Goal: Task Accomplishment & Management: Complete application form

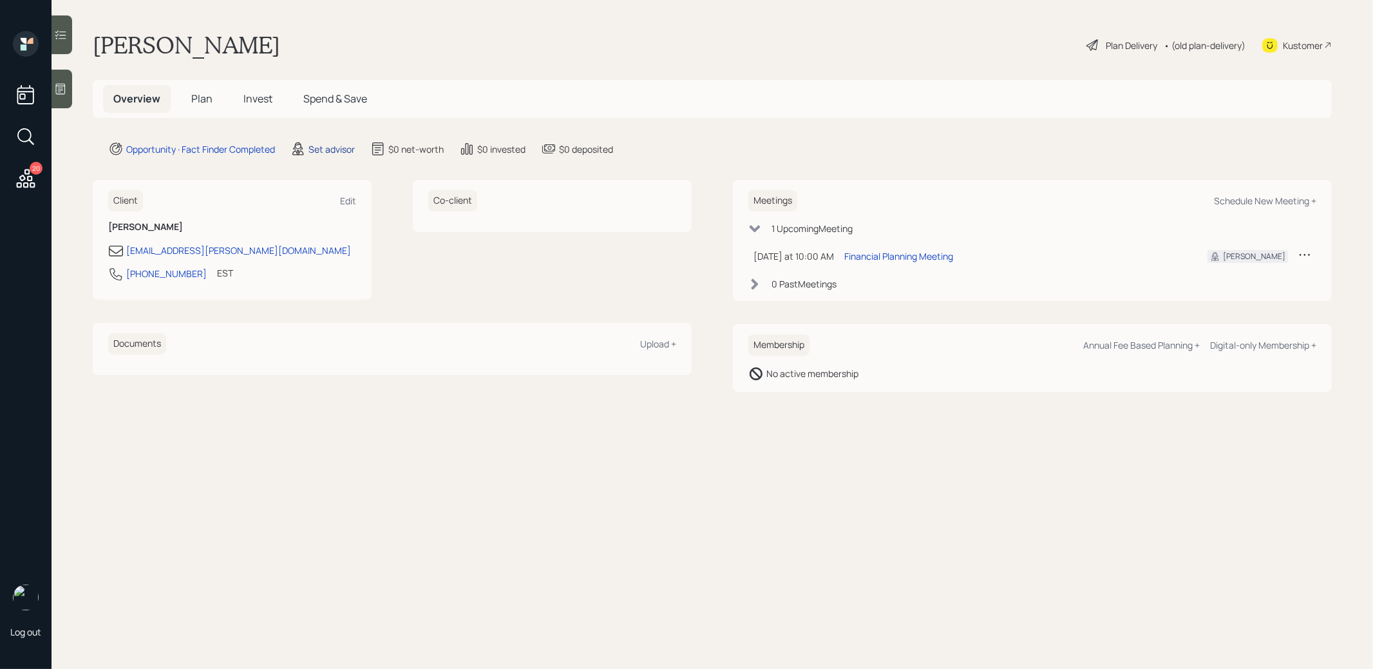
click at [332, 152] on div "Set advisor" at bounding box center [332, 149] width 46 height 14
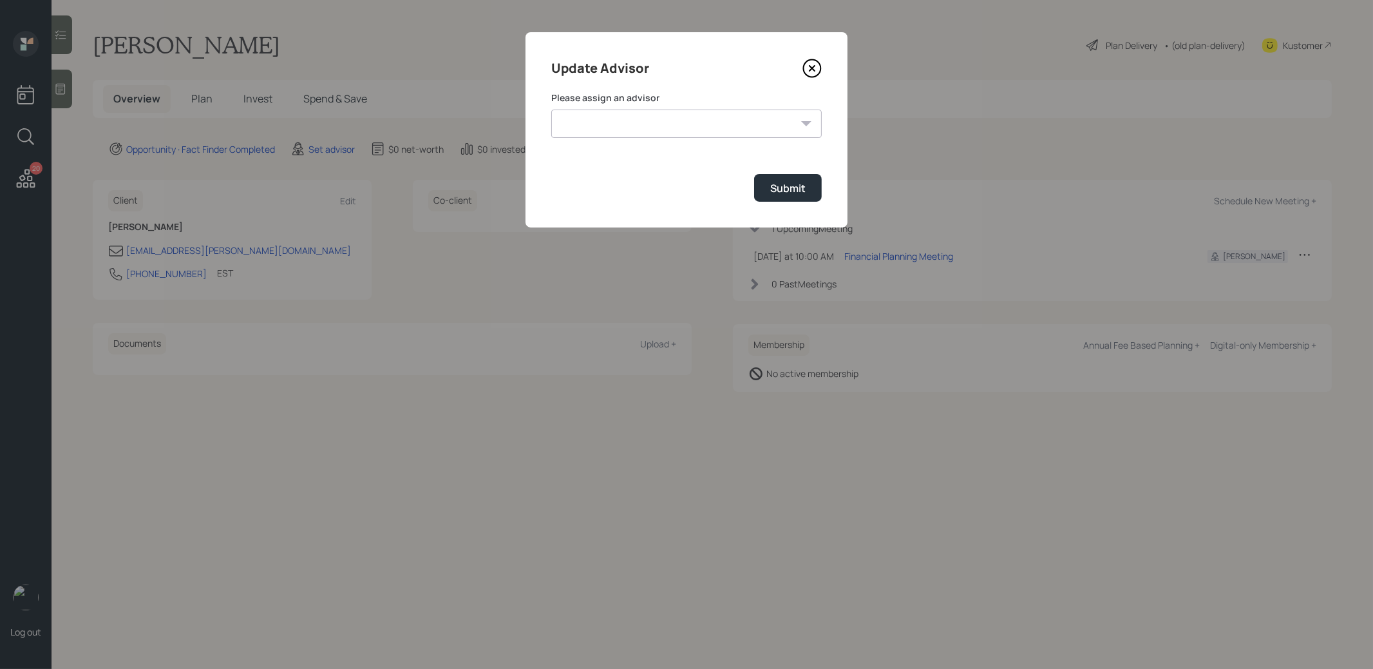
click at [663, 128] on select "[PERSON_NAME] [PERSON_NAME] [PERSON_NAME] [PERSON_NAME] End [PERSON_NAME] [PERS…" at bounding box center [686, 124] width 271 height 28
select select "8b79112e-3cfb-44f9-89e7-15267fe946c1"
click at [551, 110] on select "[PERSON_NAME] [PERSON_NAME] [PERSON_NAME] [PERSON_NAME] End [PERSON_NAME] [PERS…" at bounding box center [686, 124] width 271 height 28
click at [786, 189] on div "Submit" at bounding box center [787, 188] width 35 height 14
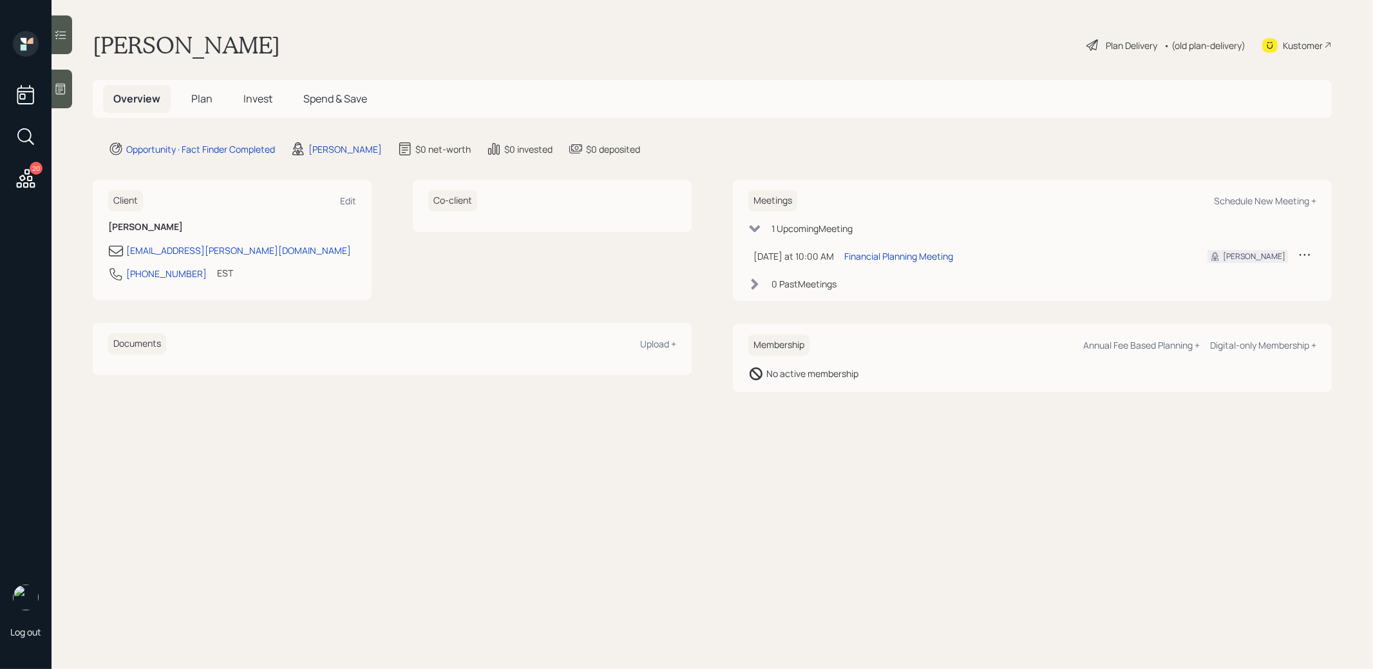
click at [61, 95] on icon at bounding box center [60, 88] width 13 height 13
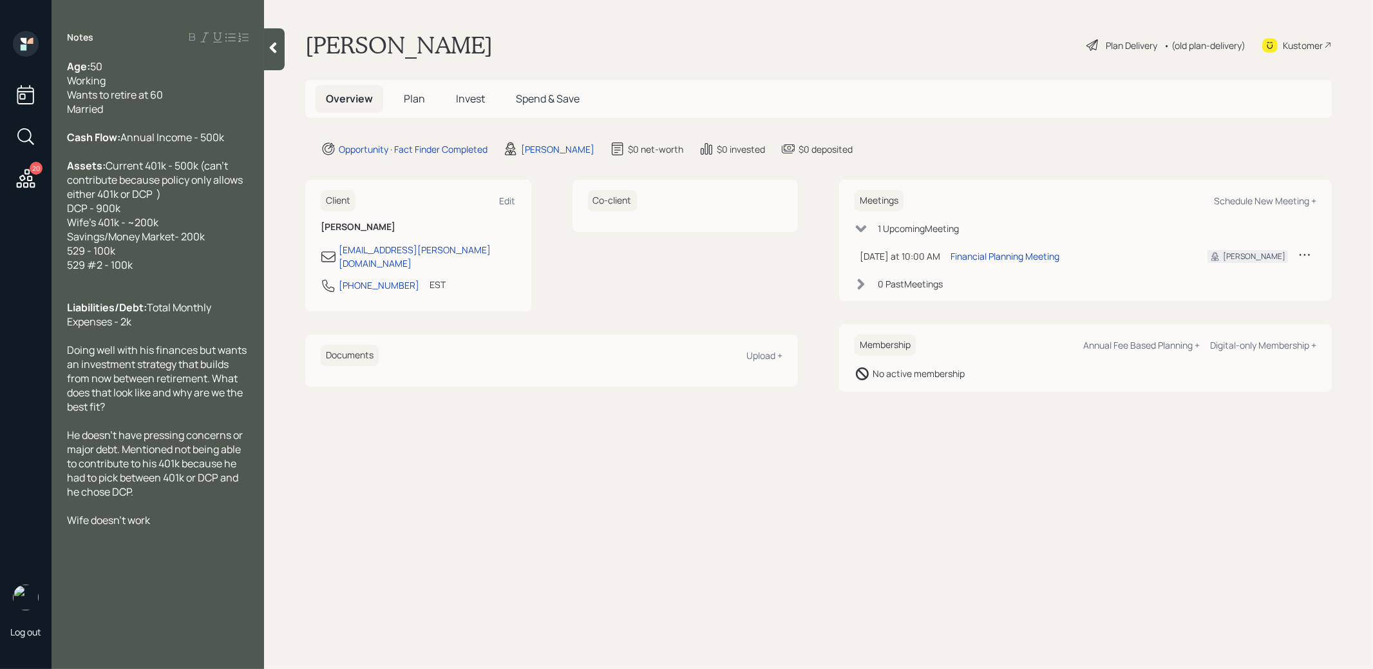
click at [417, 101] on span "Plan" at bounding box center [414, 98] width 21 height 14
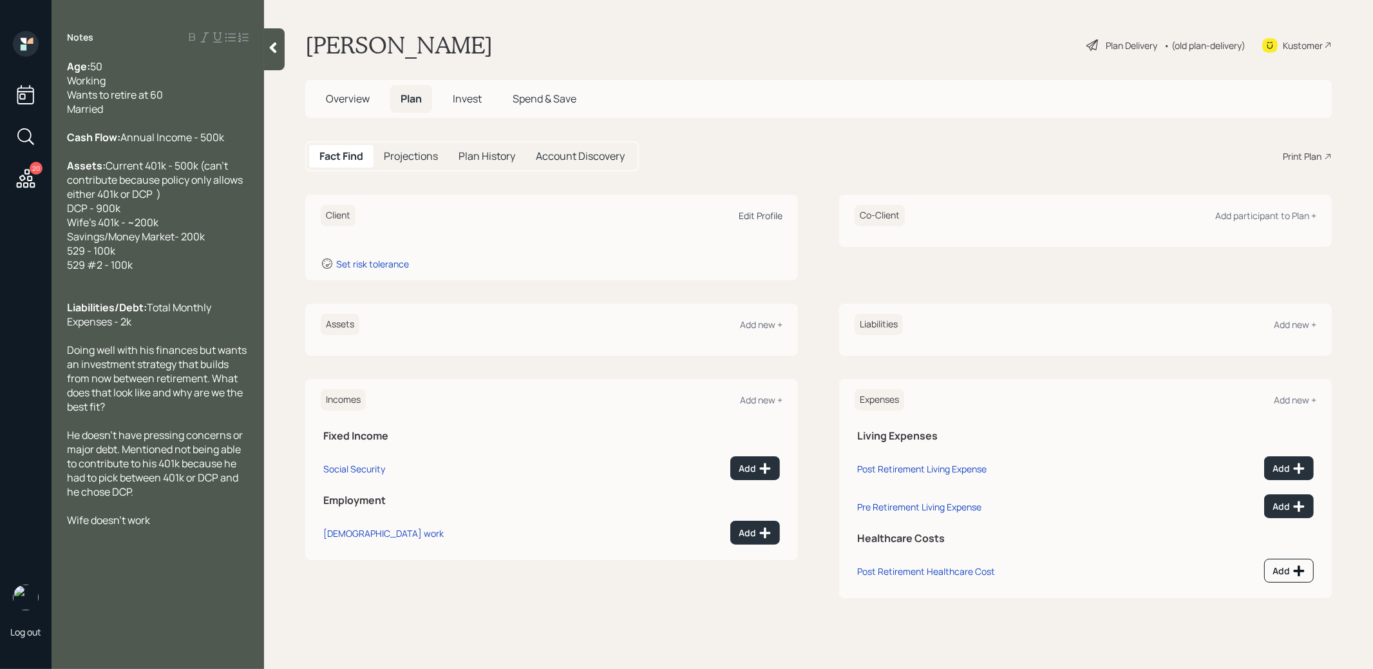
click at [769, 215] on div "Edit Profile" at bounding box center [761, 215] width 44 height 12
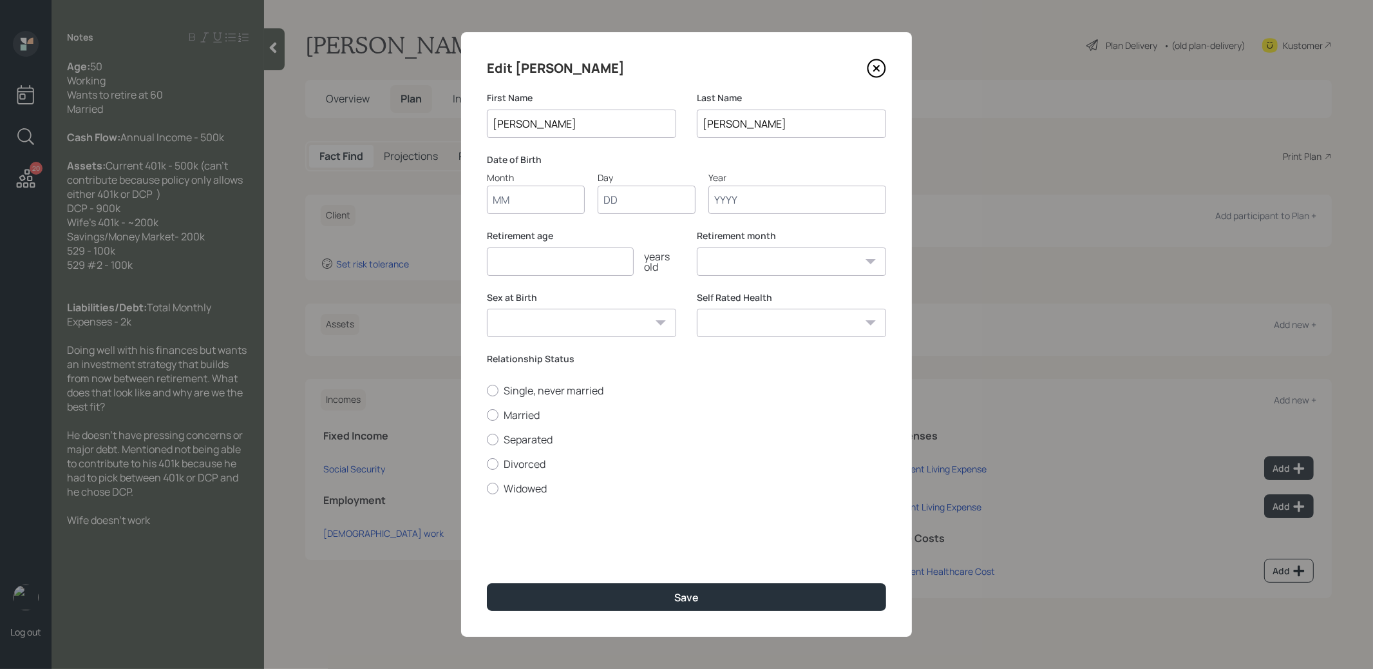
click at [524, 201] on input "Month" at bounding box center [536, 200] width 98 height 28
type input "01"
type input "1970"
select select "1"
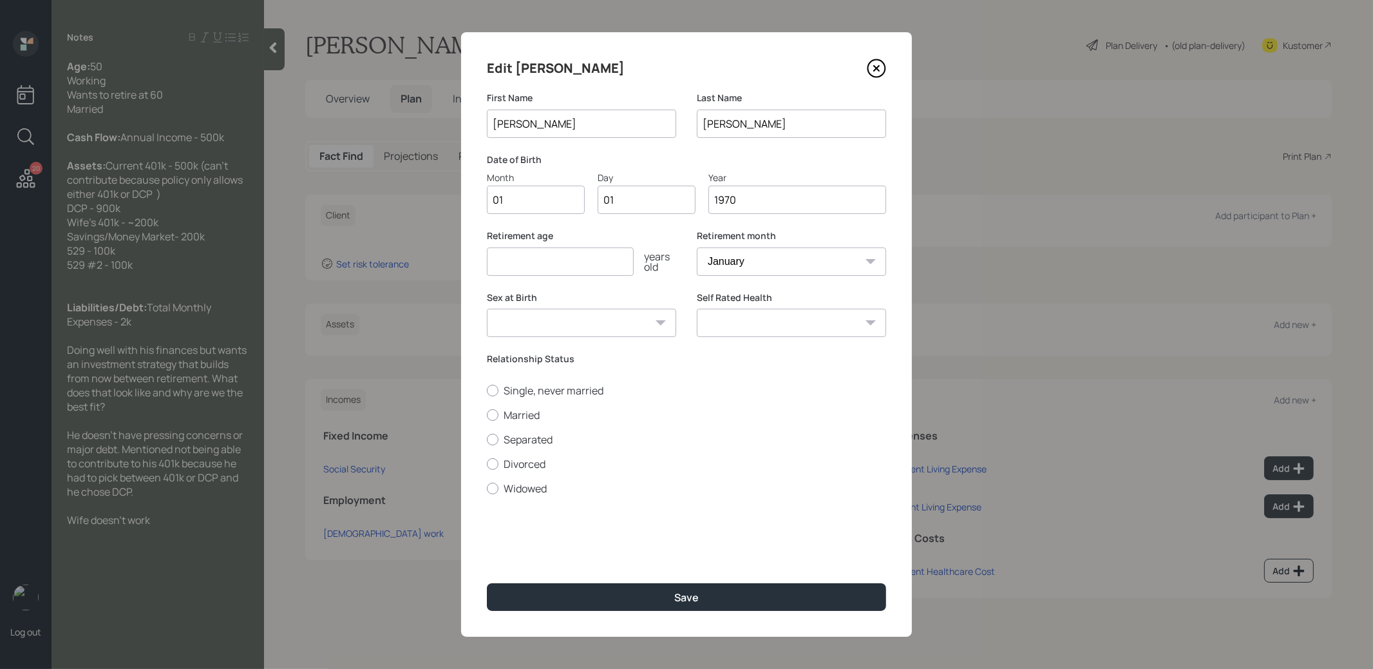
type input "1970"
click at [511, 265] on input "number" at bounding box center [560, 261] width 147 height 28
type input "60"
click at [494, 417] on div at bounding box center [493, 415] width 12 height 12
click at [487, 415] on input "Married" at bounding box center [486, 414] width 1 height 1
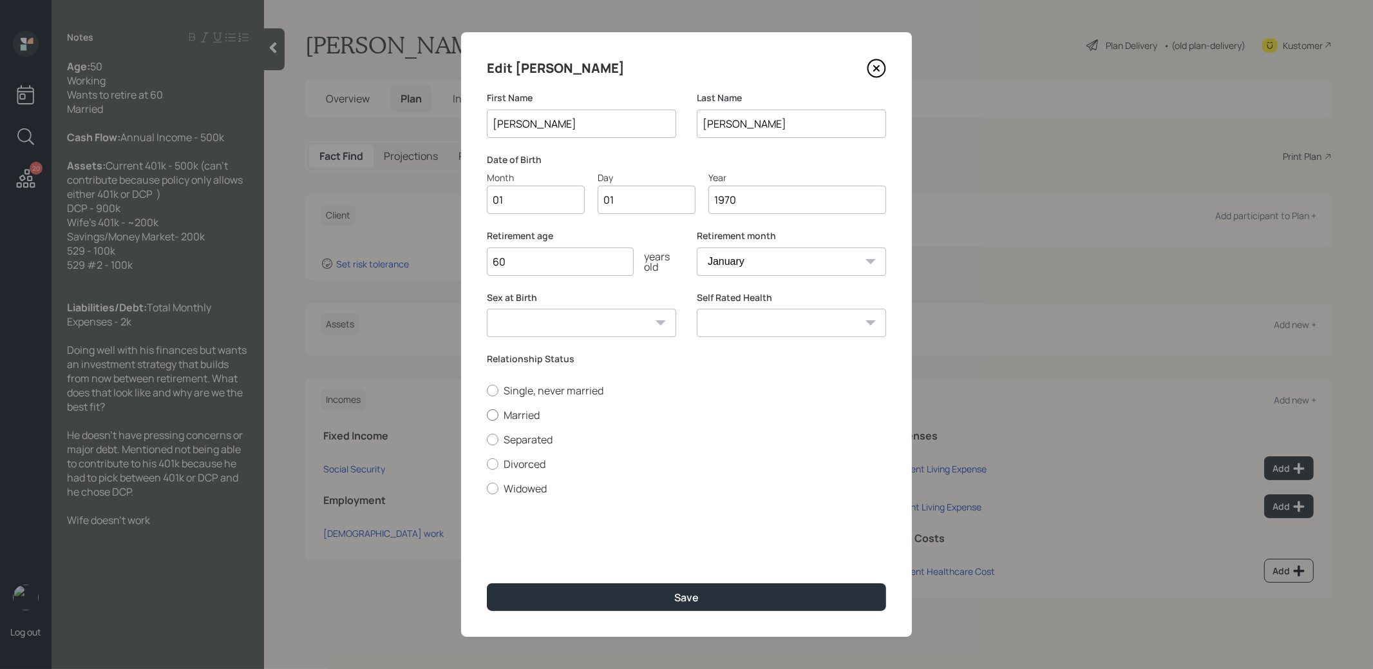
radio input "true"
click at [543, 595] on button "Save" at bounding box center [686, 597] width 399 height 28
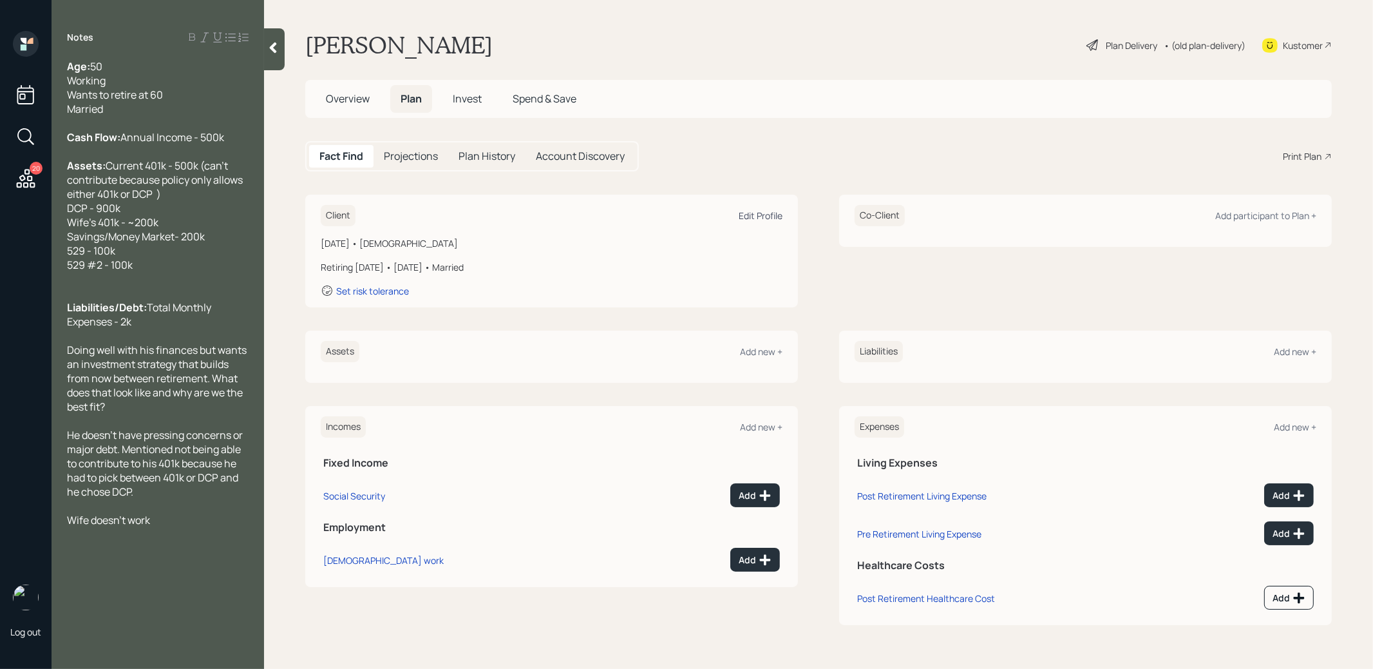
click at [759, 209] on div "Edit Profile" at bounding box center [761, 215] width 44 height 12
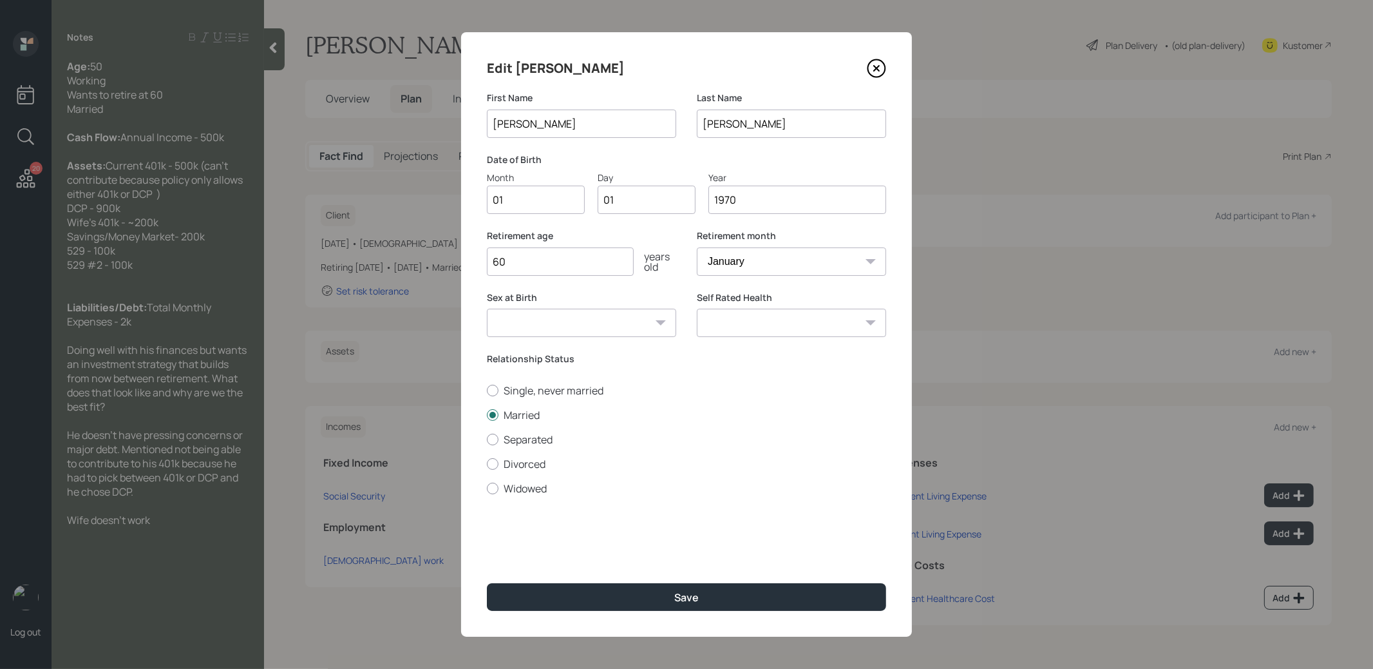
click at [750, 207] on input "1970" at bounding box center [798, 200] width 178 height 28
type input "1975"
click at [655, 598] on button "Save" at bounding box center [686, 597] width 399 height 28
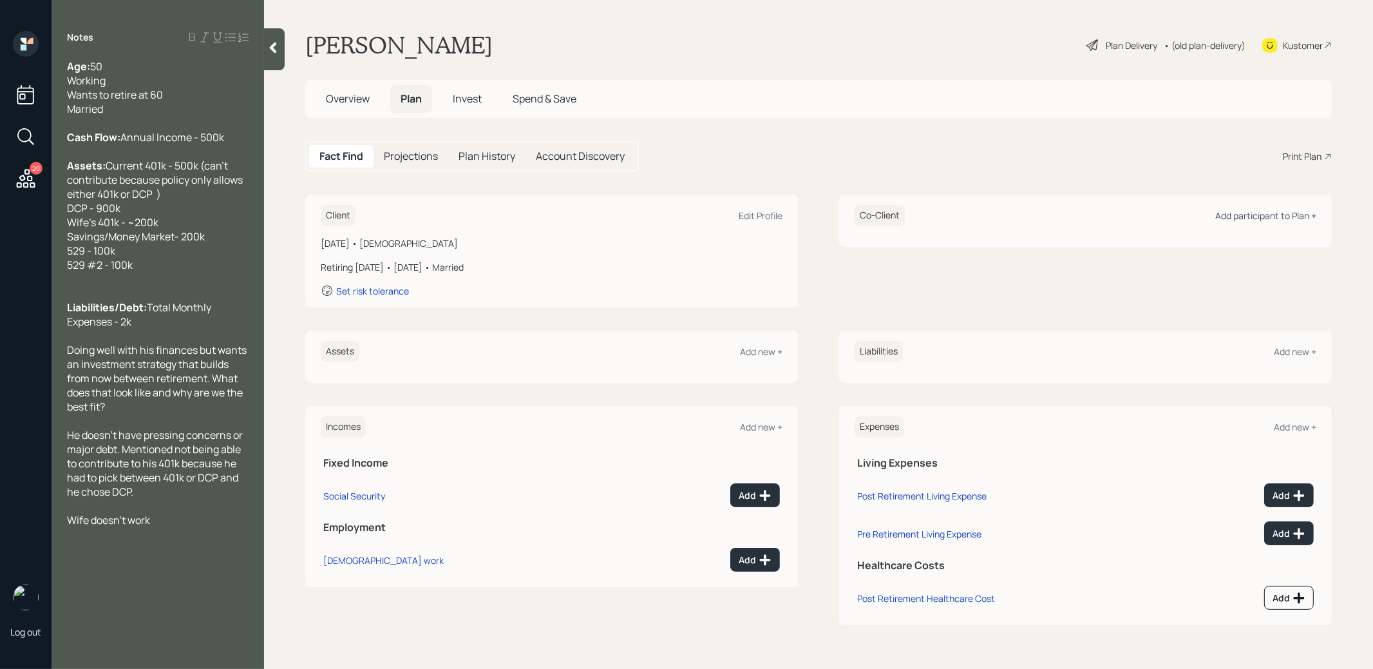
click at [1243, 211] on div "Add participant to Plan +" at bounding box center [1266, 215] width 101 height 12
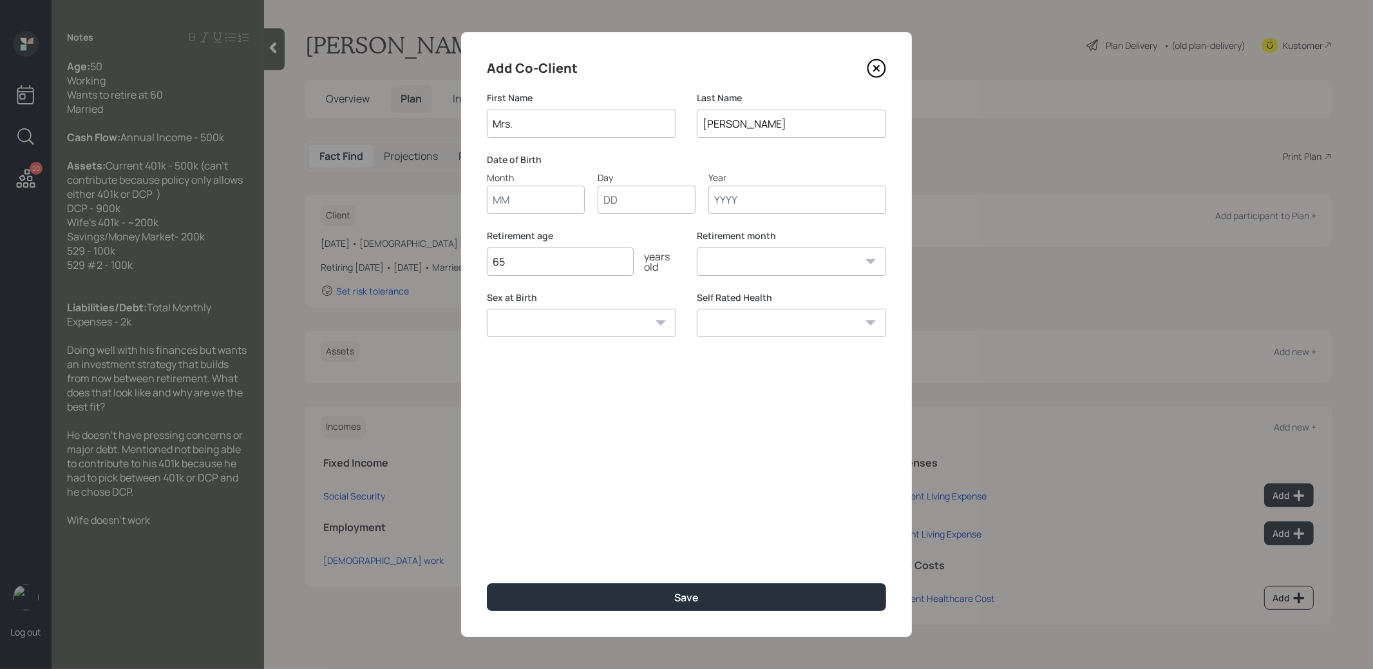
type input "Mrs."
click at [513, 204] on input "Month" at bounding box center [536, 200] width 98 height 28
type input "01"
type input "1975"
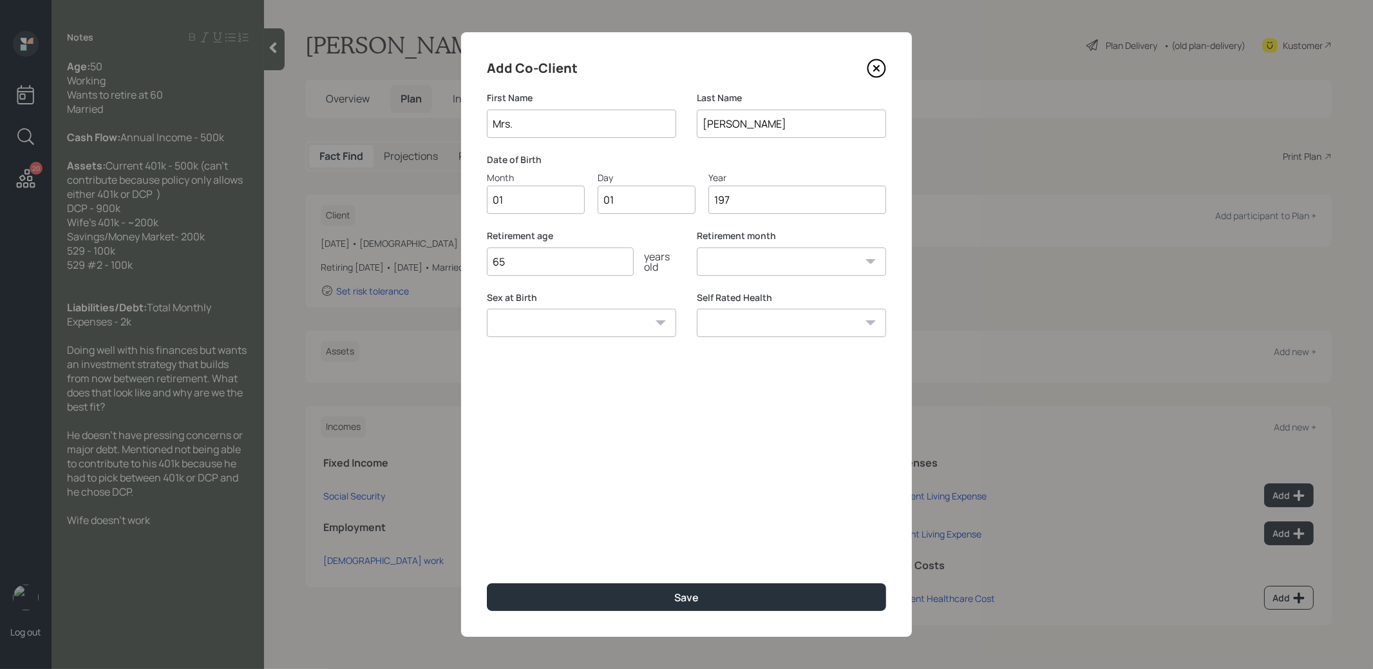
select select "1"
type input "1975"
click at [552, 254] on input "65" at bounding box center [560, 261] width 147 height 28
type input "60"
click at [615, 593] on button "Save" at bounding box center [686, 597] width 399 height 28
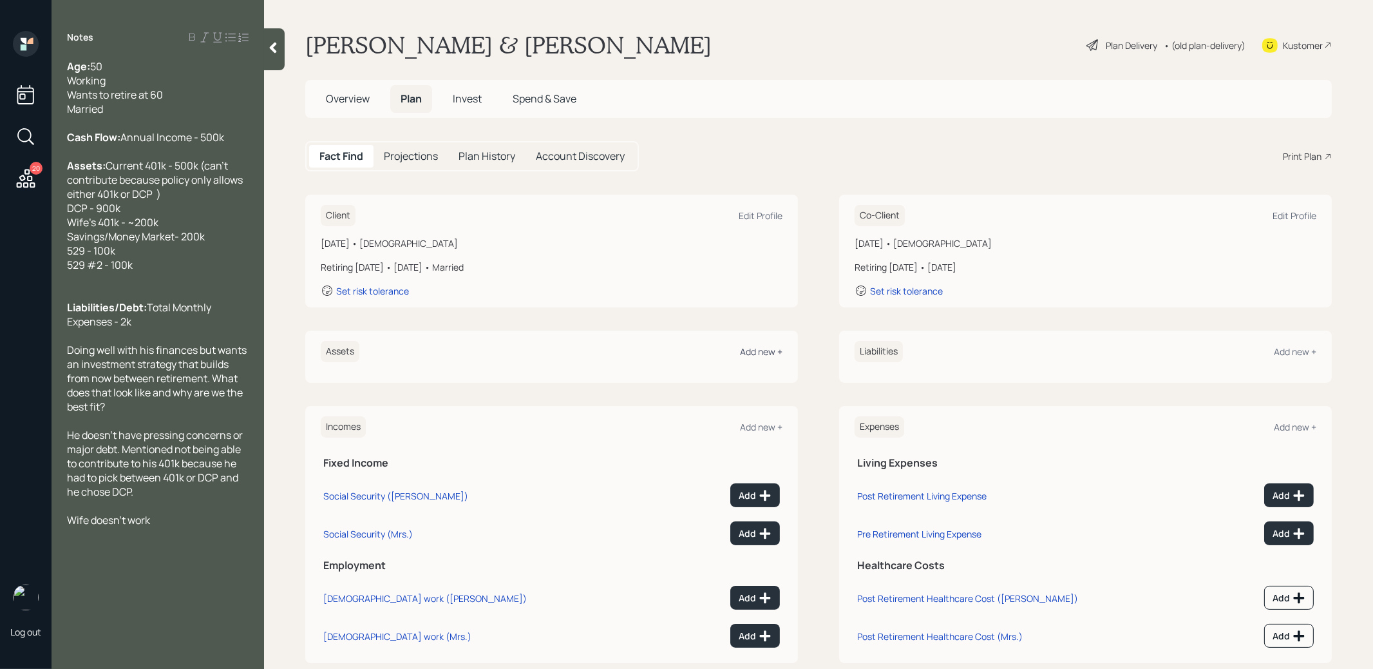
click at [770, 347] on div "Add new +" at bounding box center [761, 351] width 43 height 12
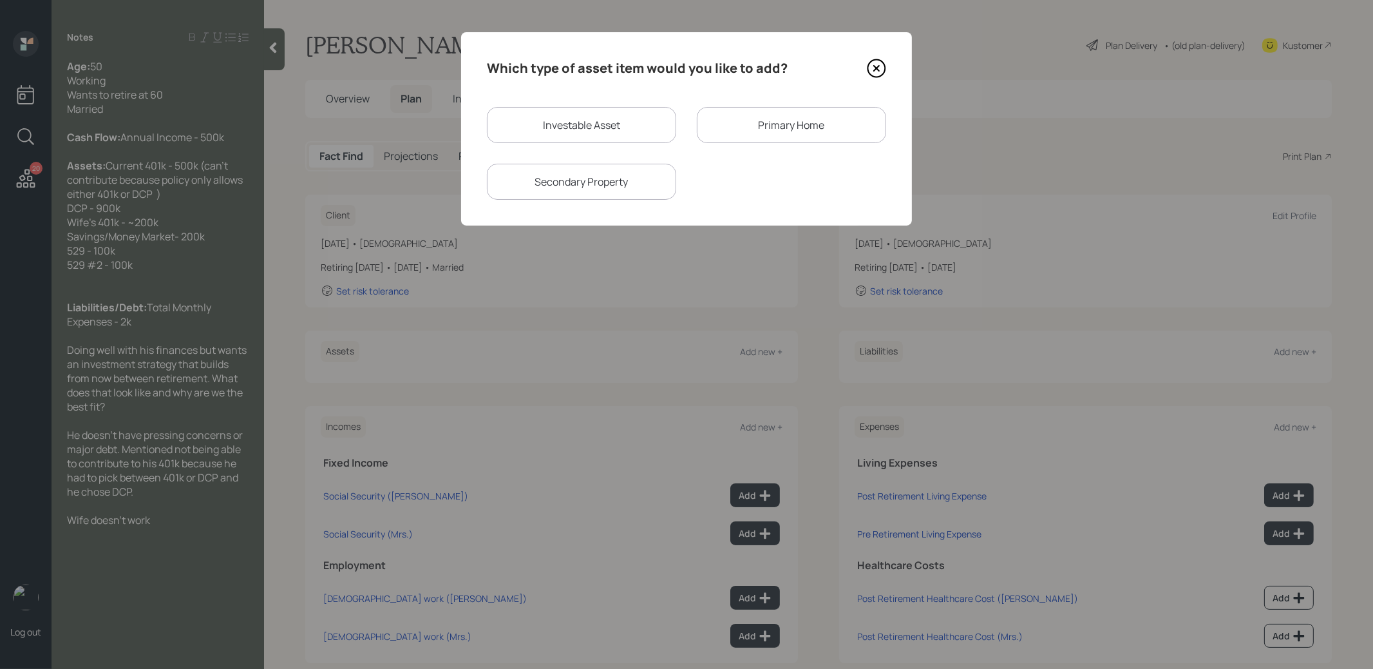
click at [597, 123] on div "Investable Asset" at bounding box center [581, 125] width 189 height 36
select select "taxable"
select select "balanced"
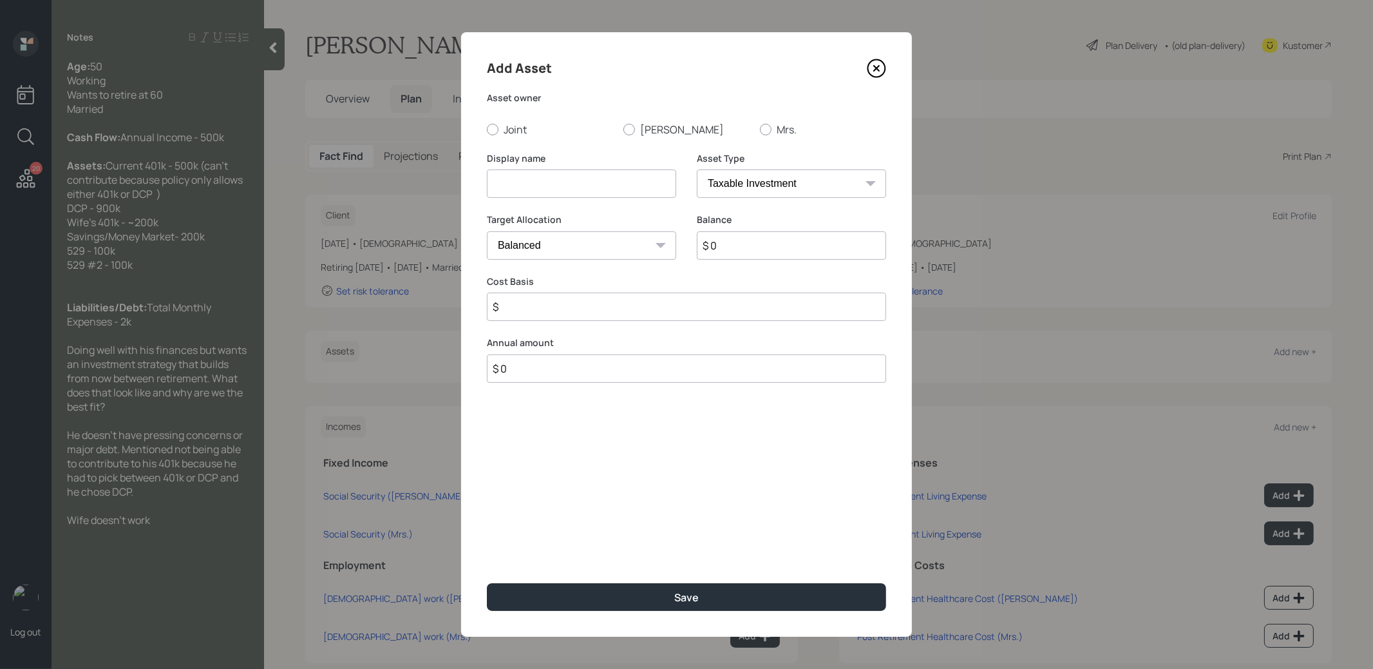
click at [550, 194] on input at bounding box center [581, 183] width 189 height 28
type input "C"
type input "Current 401k"
click at [742, 251] on input "$ 0" at bounding box center [791, 245] width 189 height 28
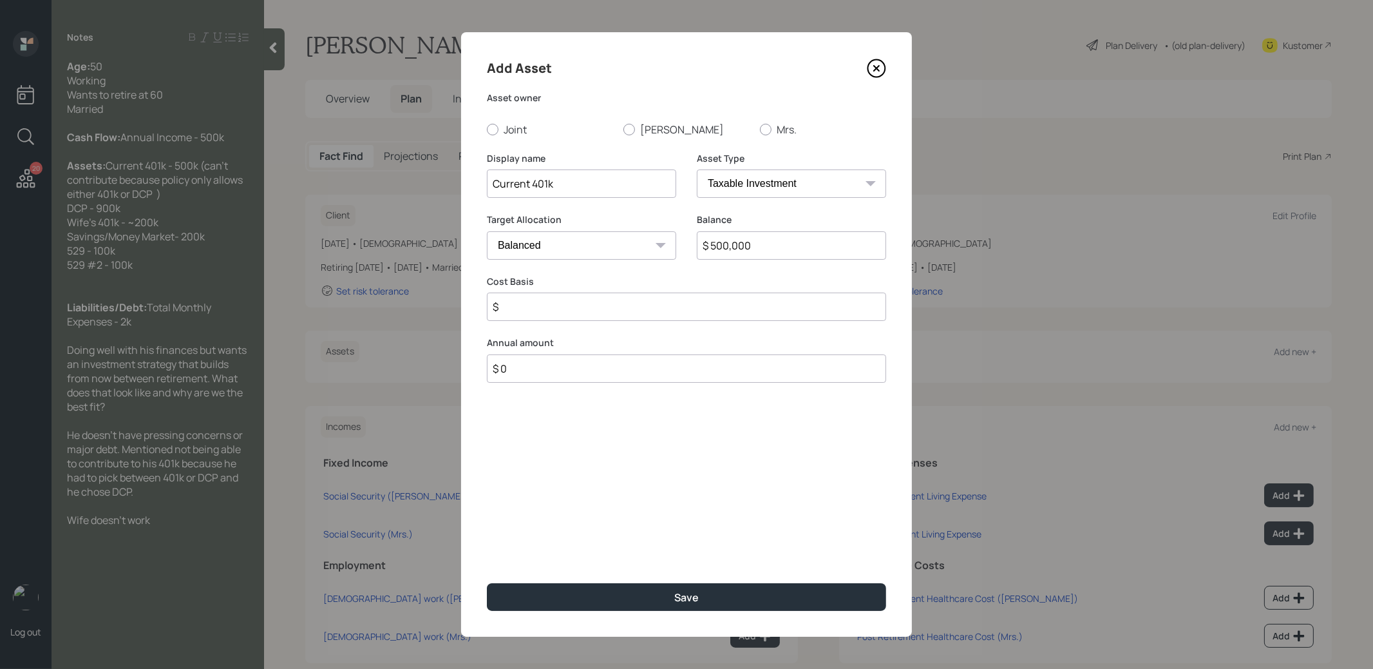
type input "$ 500,000"
click at [789, 177] on select "SEP [PERSON_NAME] IRA 401(k) [PERSON_NAME] 401(k) 403(b) [PERSON_NAME] 403(b) 4…" at bounding box center [791, 183] width 189 height 28
select select "roth_ira"
click at [697, 169] on select "SEP [PERSON_NAME] IRA 401(k) [PERSON_NAME] 401(k) 403(b) [PERSON_NAME] 403(b) 4…" at bounding box center [791, 183] width 189 height 28
type input "$"
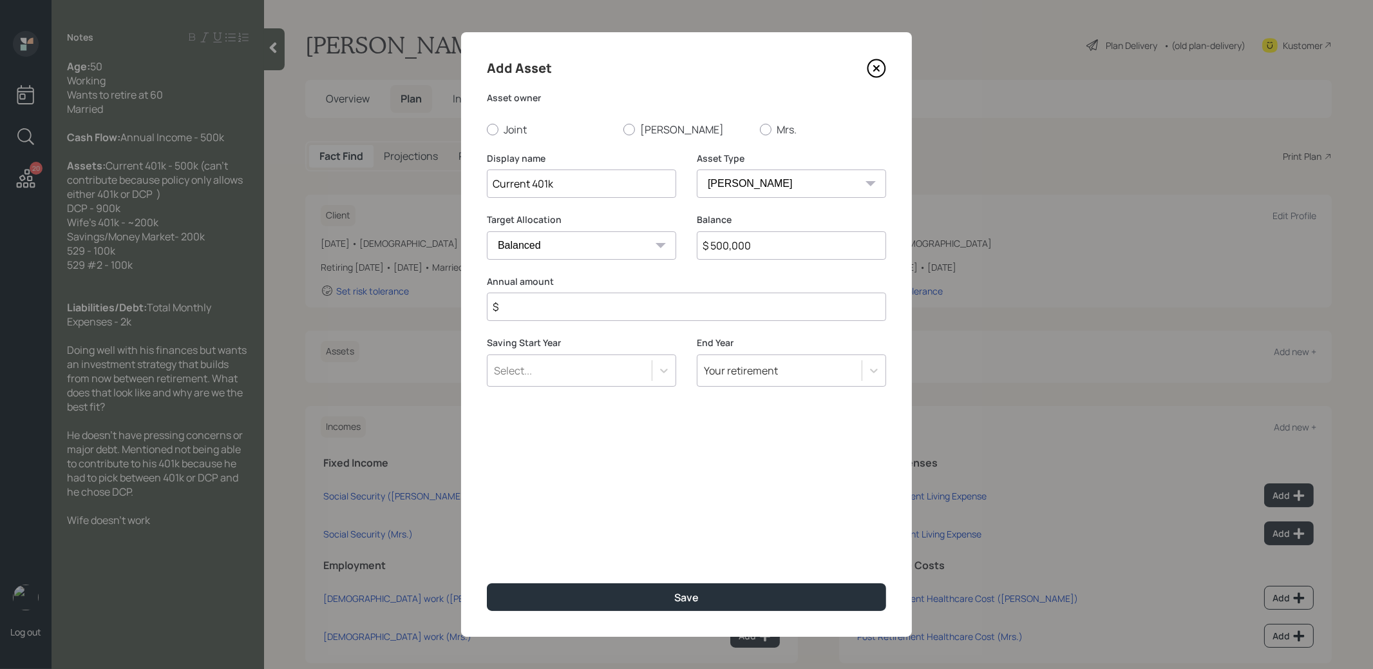
click at [749, 189] on select "SEP [PERSON_NAME] IRA 401(k) [PERSON_NAME] 401(k) 403(b) [PERSON_NAME] 403(b) 4…" at bounding box center [791, 183] width 189 height 28
select select "company_sponsored"
click at [697, 169] on select "SEP [PERSON_NAME] IRA 401(k) [PERSON_NAME] 401(k) 403(b) [PERSON_NAME] 403(b) 4…" at bounding box center [791, 183] width 189 height 28
click at [631, 129] on div at bounding box center [630, 130] width 12 height 12
click at [624, 129] on input "[PERSON_NAME]" at bounding box center [623, 129] width 1 height 1
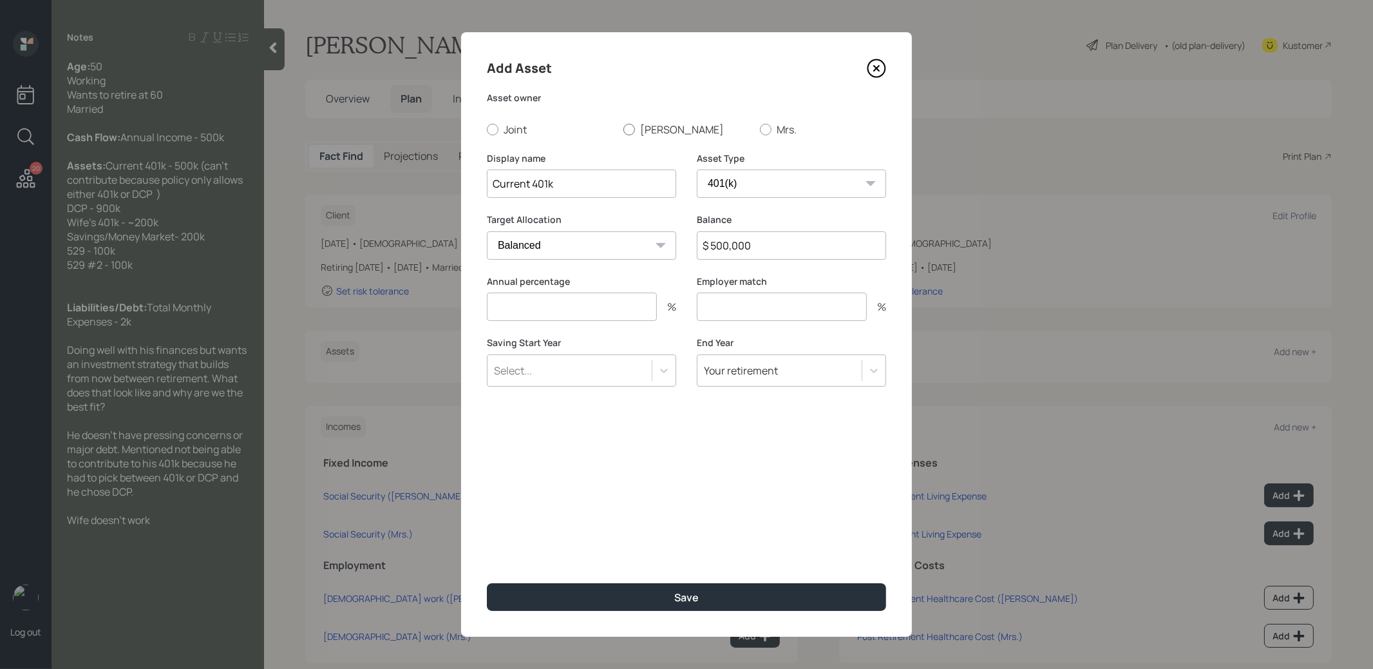
radio input "true"
click at [620, 309] on input "number" at bounding box center [572, 306] width 170 height 28
type input "0"
click at [764, 310] on input "number" at bounding box center [782, 306] width 170 height 28
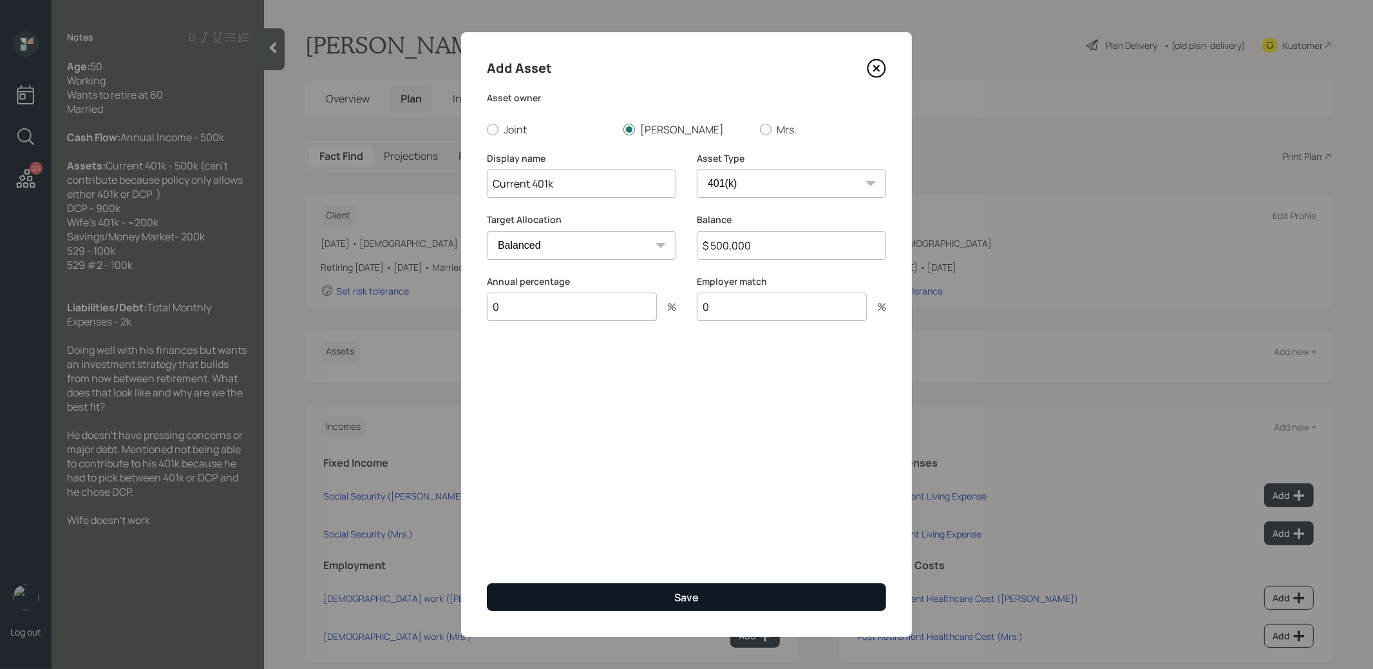
type input "0"
click at [709, 589] on button "Save" at bounding box center [686, 597] width 399 height 28
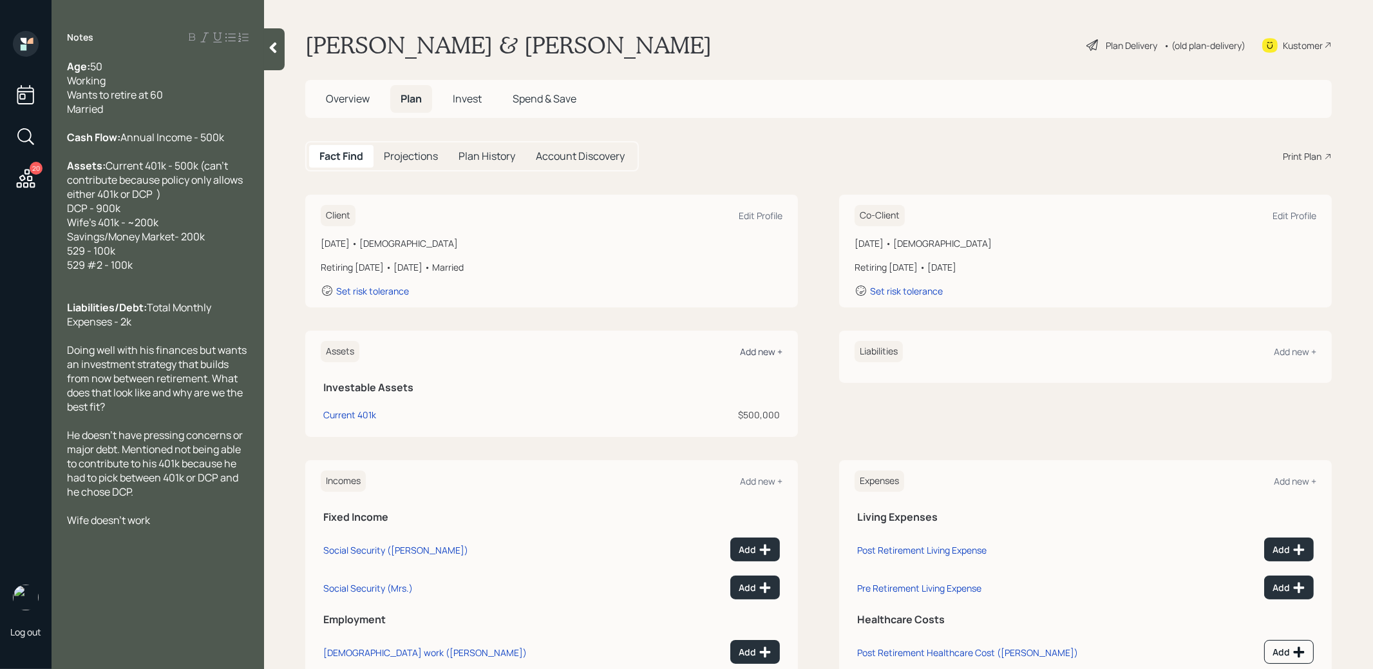
click at [761, 345] on div "Add new +" at bounding box center [761, 351] width 43 height 12
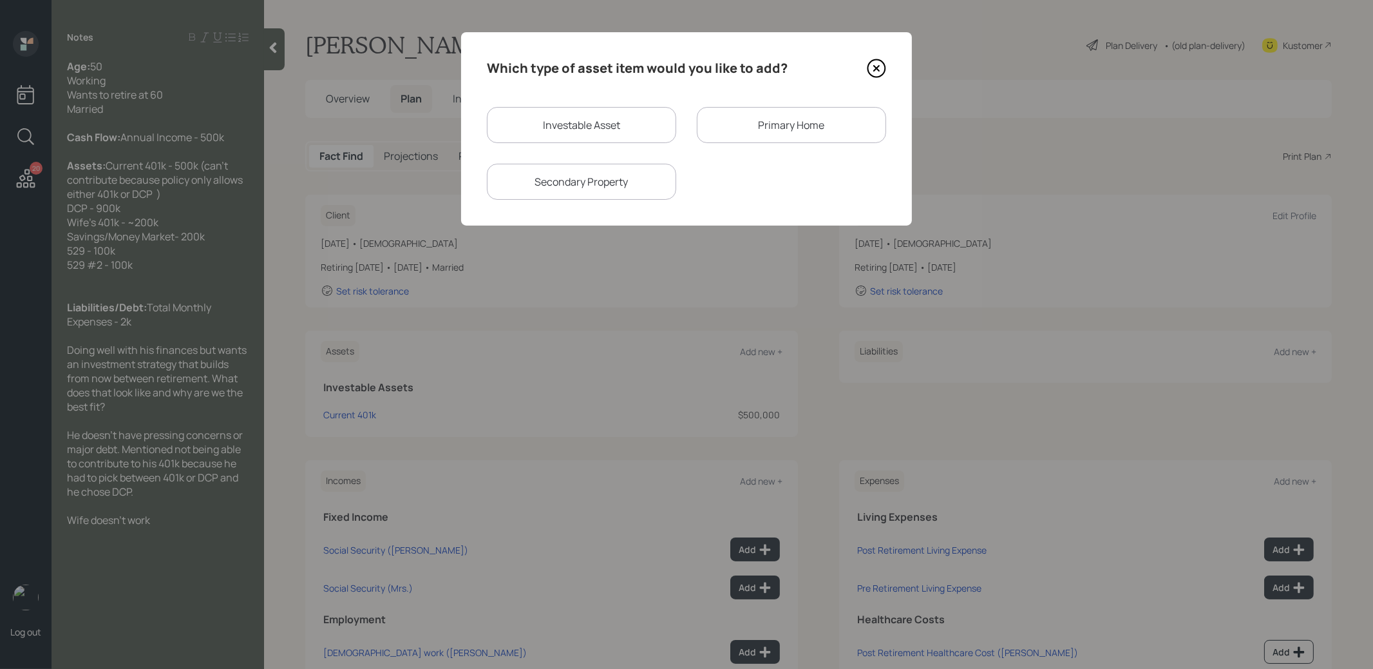
click at [581, 122] on div "Investable Asset" at bounding box center [581, 125] width 189 height 36
select select "taxable"
select select "balanced"
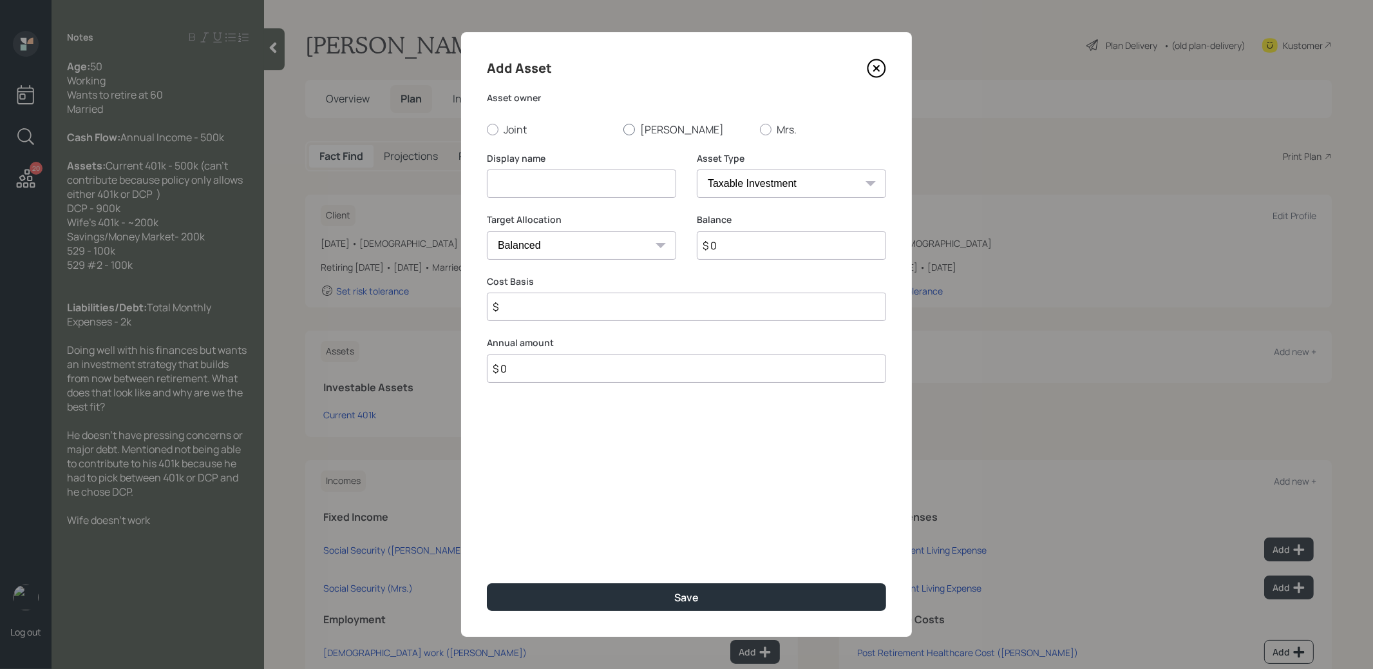
click at [629, 131] on div at bounding box center [630, 130] width 12 height 12
click at [624, 129] on input "[PERSON_NAME]" at bounding box center [623, 129] width 1 height 1
radio input "true"
click at [626, 187] on input at bounding box center [581, 183] width 189 height 28
type input "Defined Contrib"
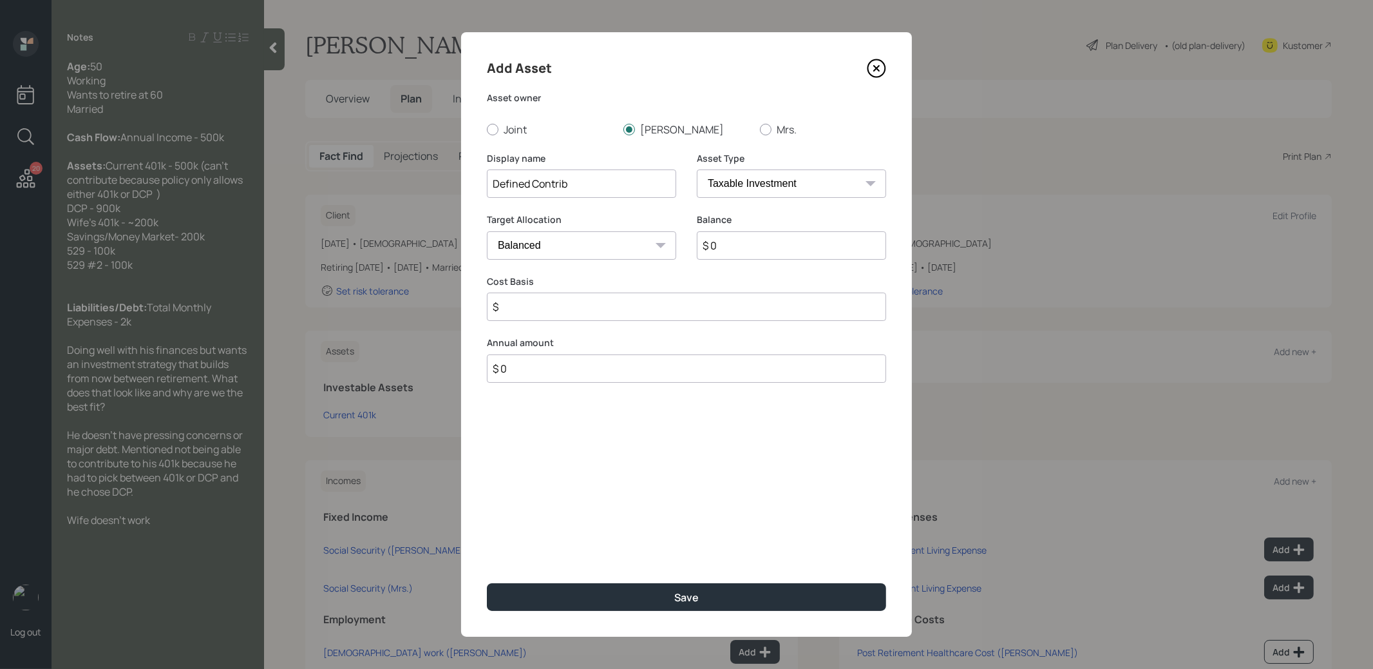
click at [762, 249] on input "$ 0" at bounding box center [791, 245] width 189 height 28
type input "$ 900,000"
click at [765, 184] on select "SEP [PERSON_NAME] IRA 401(k) [PERSON_NAME] 401(k) 403(b) [PERSON_NAME] 403(b) 4…" at bounding box center [791, 183] width 189 height 28
select select "company_sponsored"
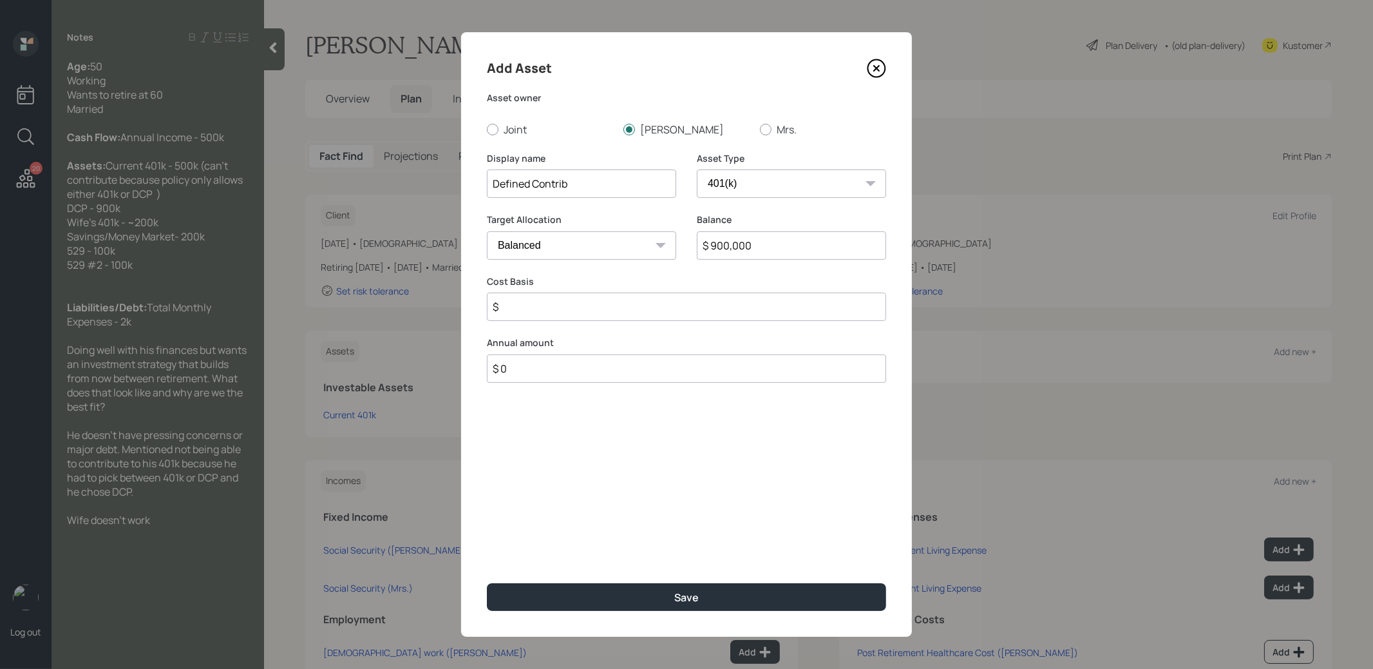
click at [697, 169] on select "SEP [PERSON_NAME] IRA 401(k) [PERSON_NAME] 401(k) 403(b) [PERSON_NAME] 403(b) 4…" at bounding box center [791, 183] width 189 height 28
click at [551, 305] on input "number" at bounding box center [572, 306] width 170 height 28
type input "0"
click at [769, 302] on input "number" at bounding box center [782, 306] width 170 height 28
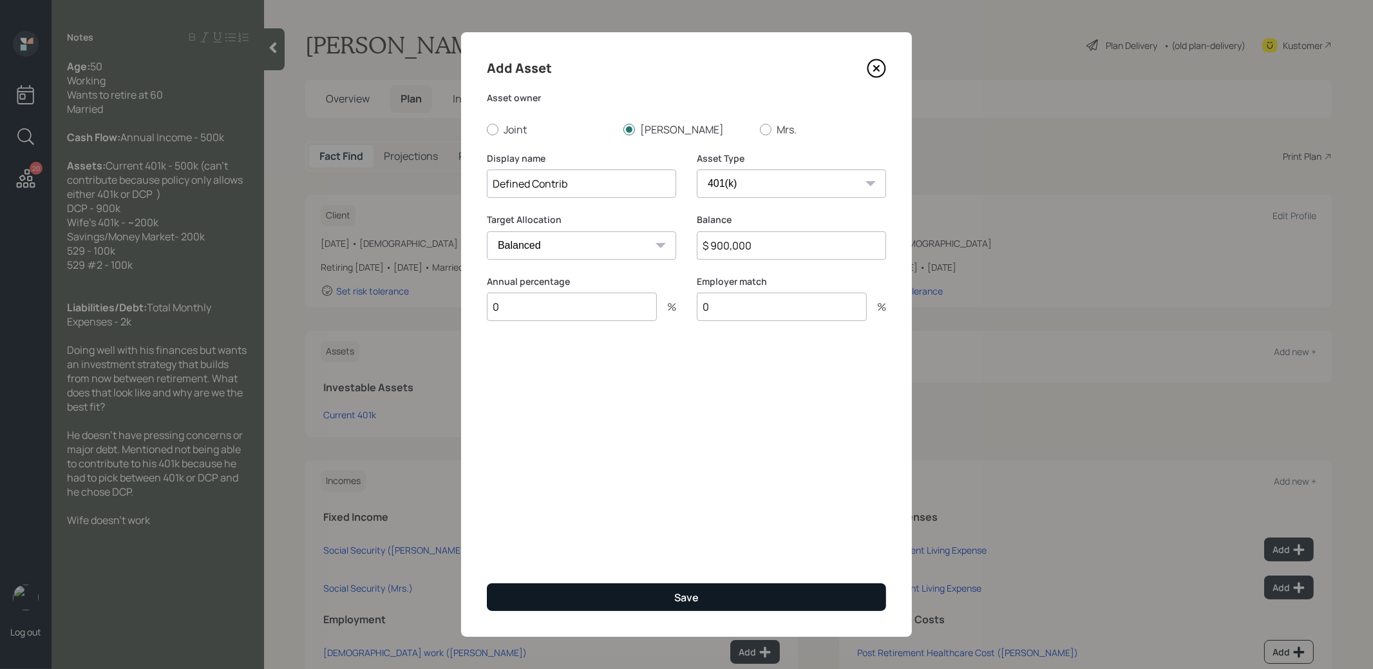
type input "0"
click at [711, 595] on button "Save" at bounding box center [686, 597] width 399 height 28
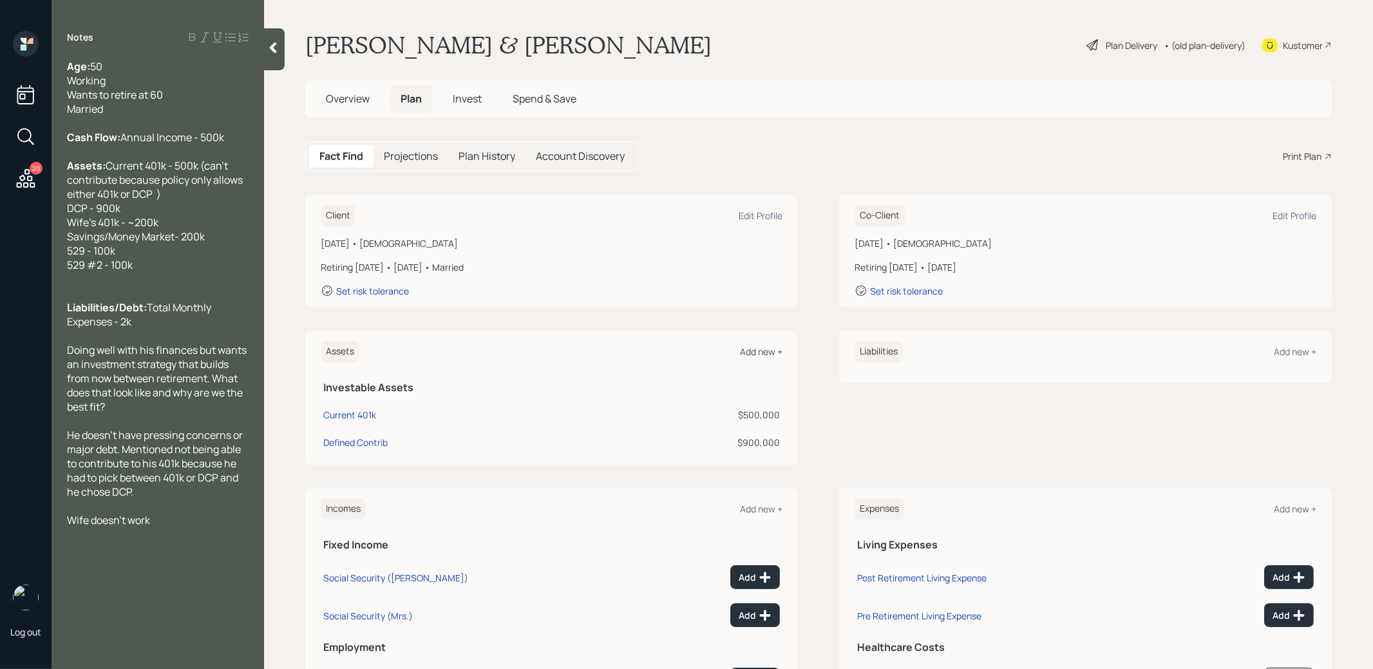
click at [761, 350] on div "Add new +" at bounding box center [761, 351] width 43 height 12
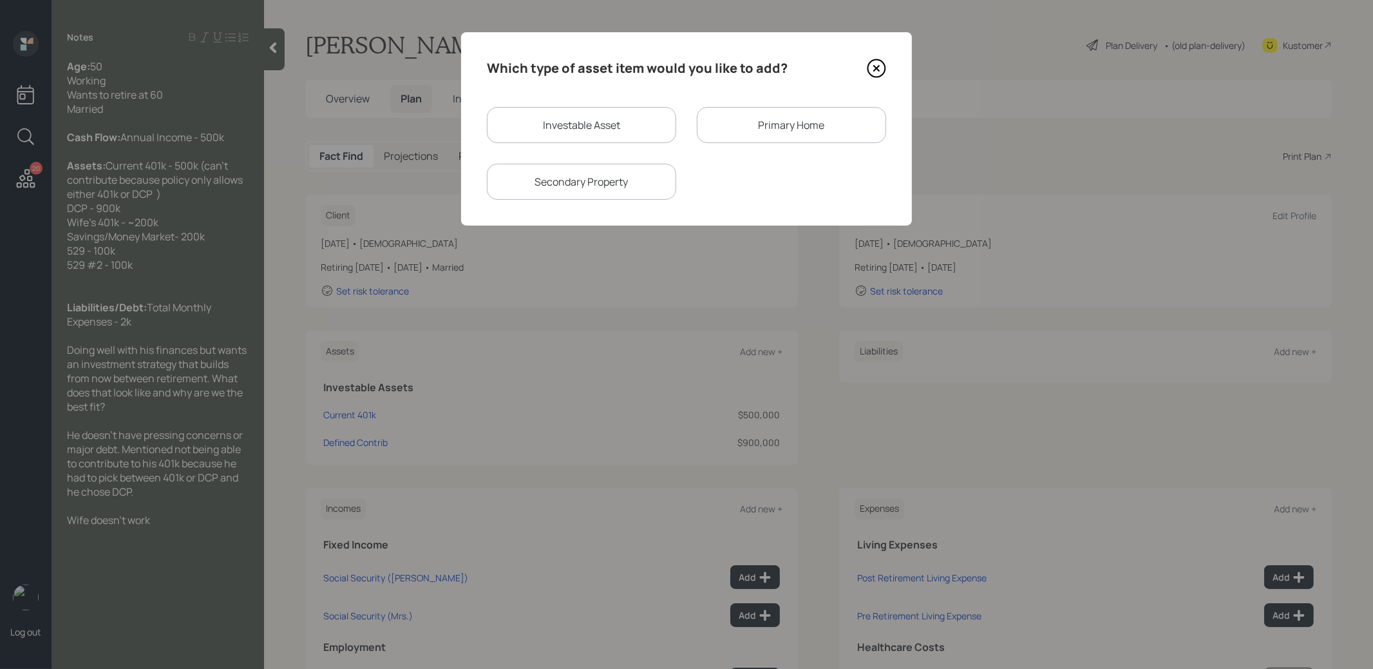
click at [644, 131] on div "Investable Asset" at bounding box center [581, 125] width 189 height 36
select select "taxable"
select select "balanced"
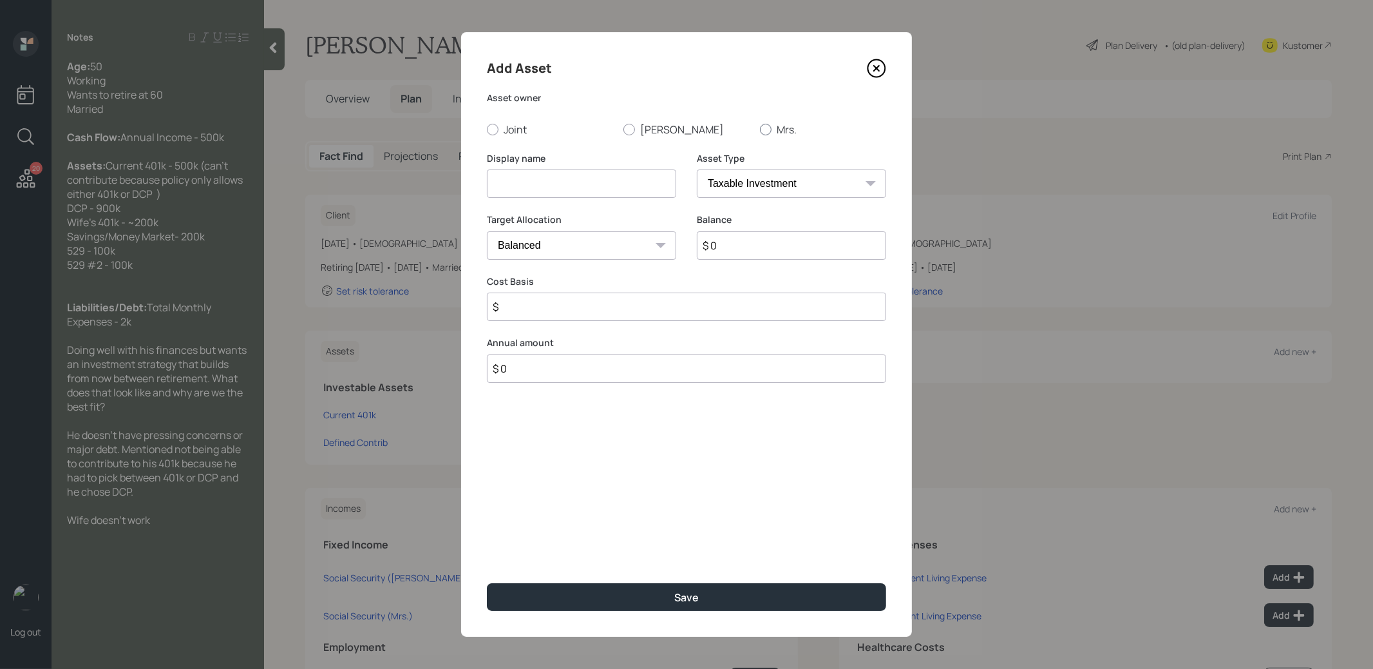
click at [768, 129] on div at bounding box center [766, 130] width 12 height 12
click at [760, 129] on input "Mrs." at bounding box center [759, 129] width 1 height 1
radio input "true"
click at [647, 182] on input at bounding box center [581, 183] width 189 height 28
type input "Current 401k"
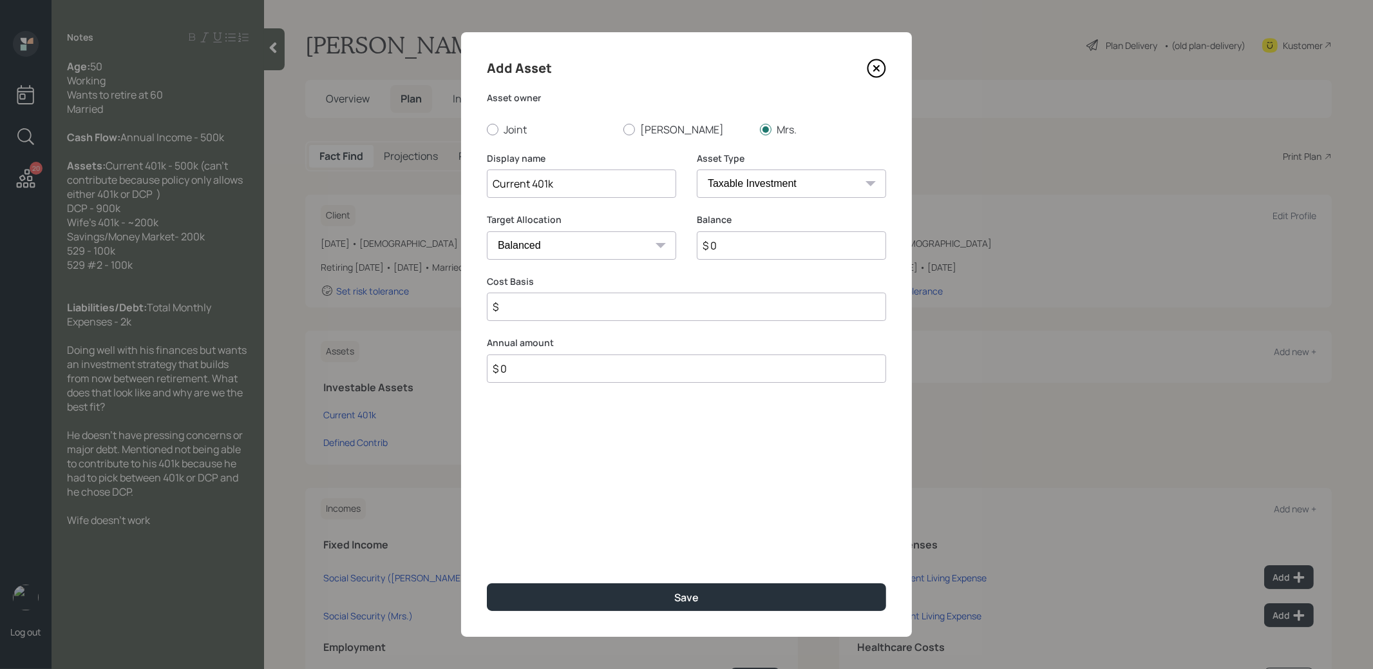
click at [800, 190] on select "SEP [PERSON_NAME] IRA 401(k) [PERSON_NAME] 401(k) 403(b) [PERSON_NAME] 403(b) 4…" at bounding box center [791, 183] width 189 height 28
select select "company_sponsored"
click at [697, 169] on select "SEP [PERSON_NAME] IRA 401(k) [PERSON_NAME] 401(k) 403(b) [PERSON_NAME] 403(b) 4…" at bounding box center [791, 183] width 189 height 28
click at [763, 248] on input "$ 0" at bounding box center [791, 245] width 189 height 28
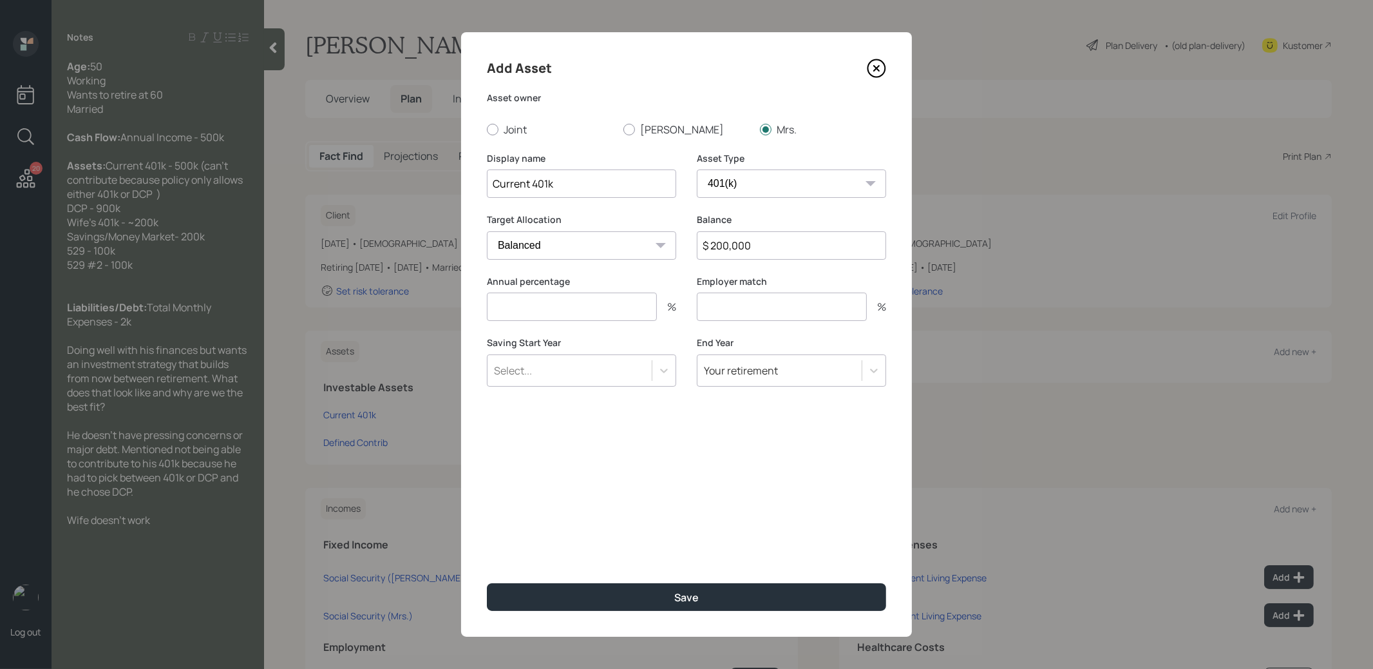
type input "$ 200,000"
click at [597, 311] on input "number" at bounding box center [572, 306] width 170 height 28
type input "0"
click at [747, 319] on input "number" at bounding box center [782, 306] width 170 height 28
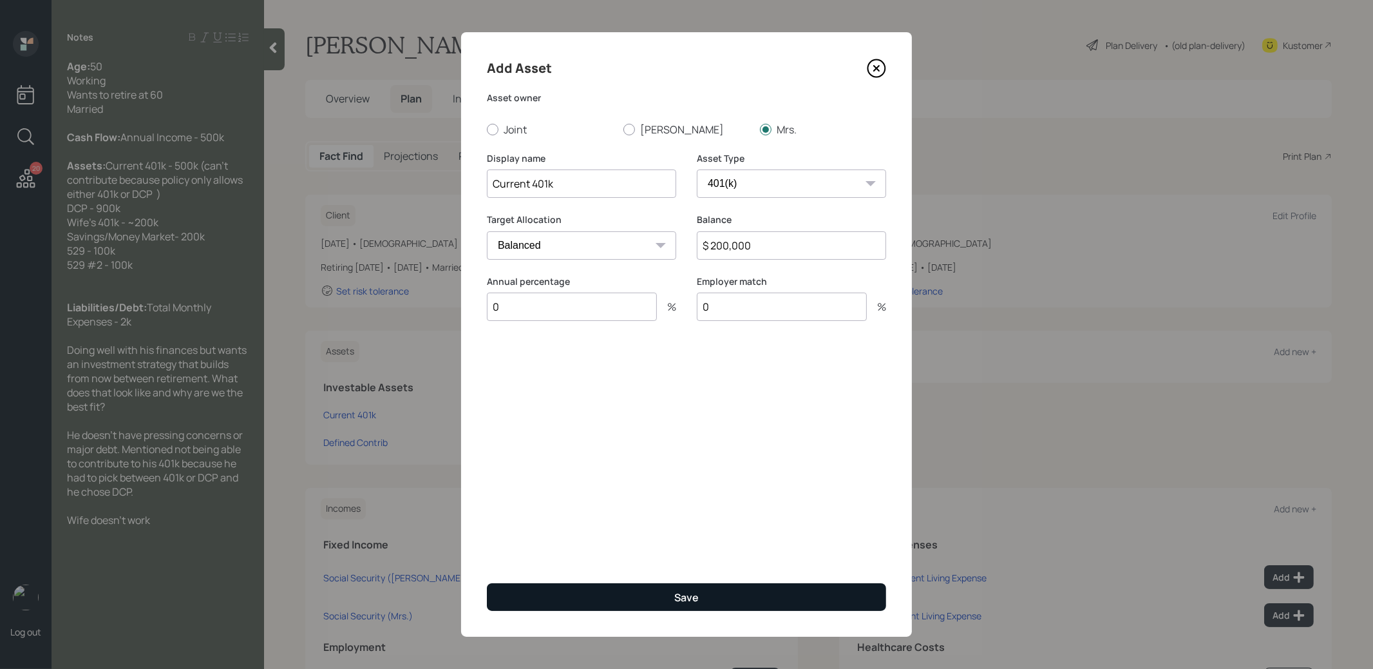
type input "0"
click at [672, 604] on button "Save" at bounding box center [686, 597] width 399 height 28
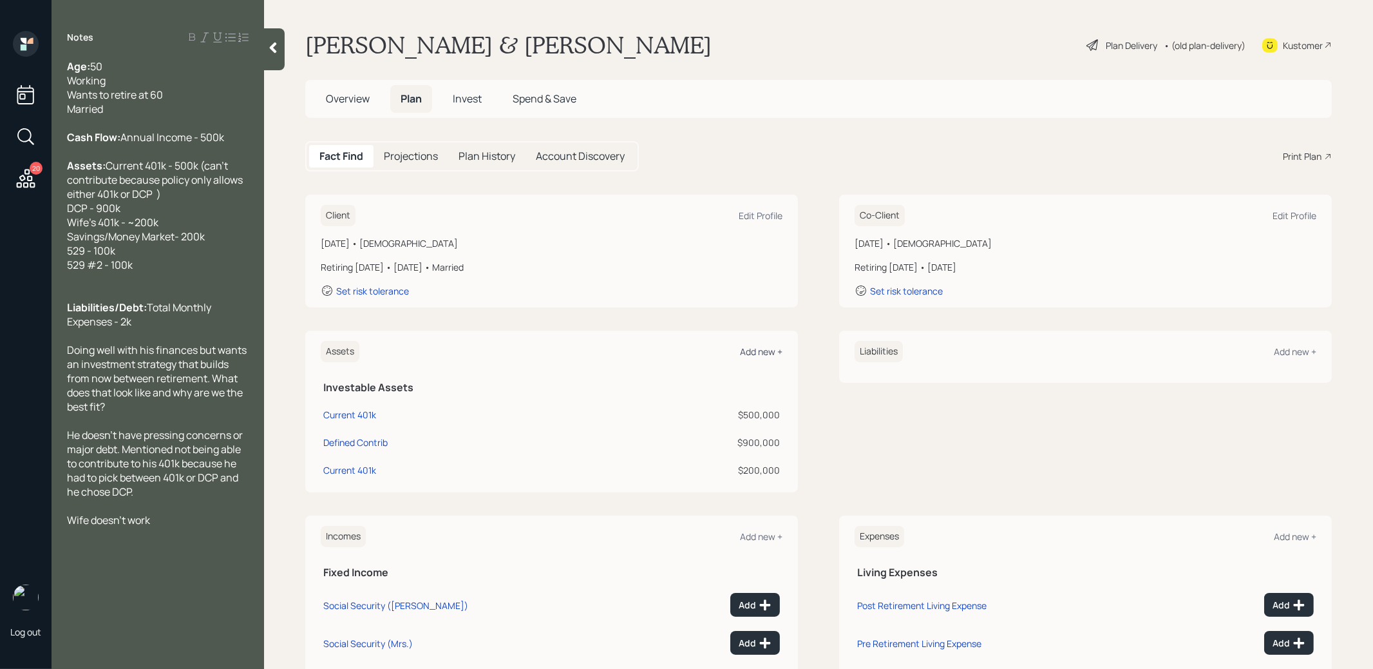
click at [764, 347] on div "Add new +" at bounding box center [761, 351] width 43 height 12
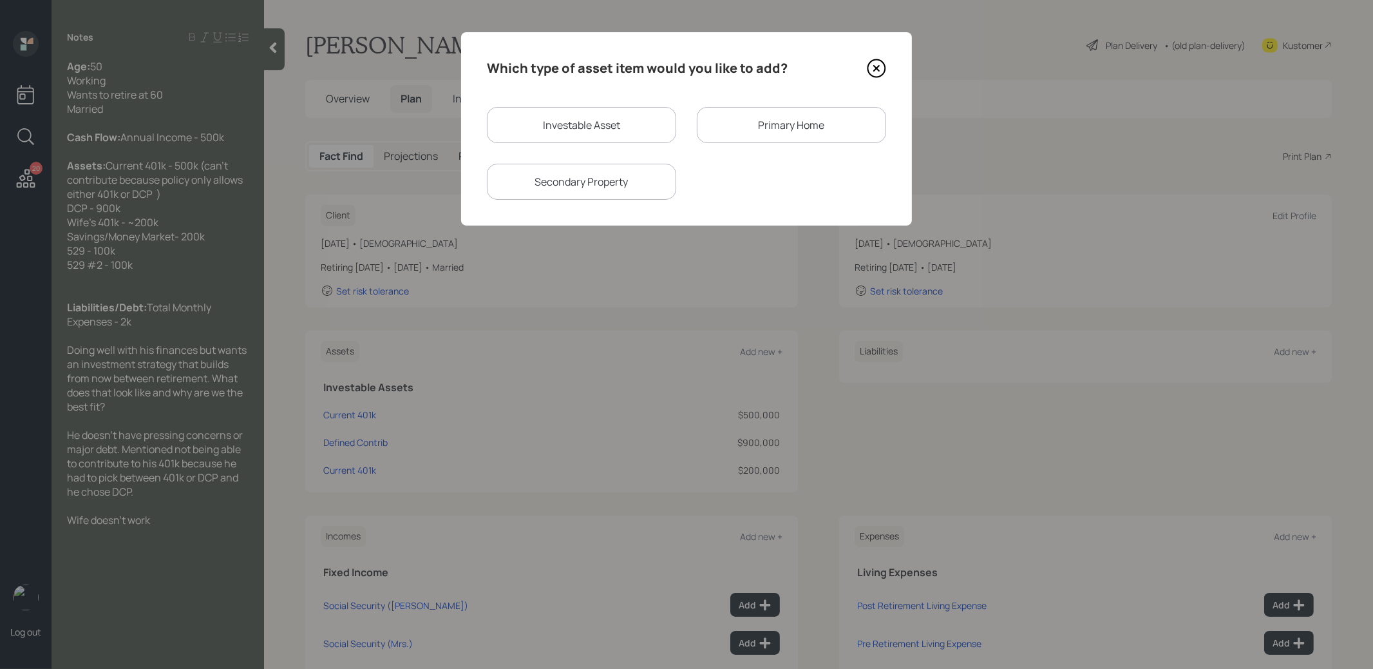
click at [562, 132] on div "Investable Asset" at bounding box center [581, 125] width 189 height 36
select select "taxable"
select select "balanced"
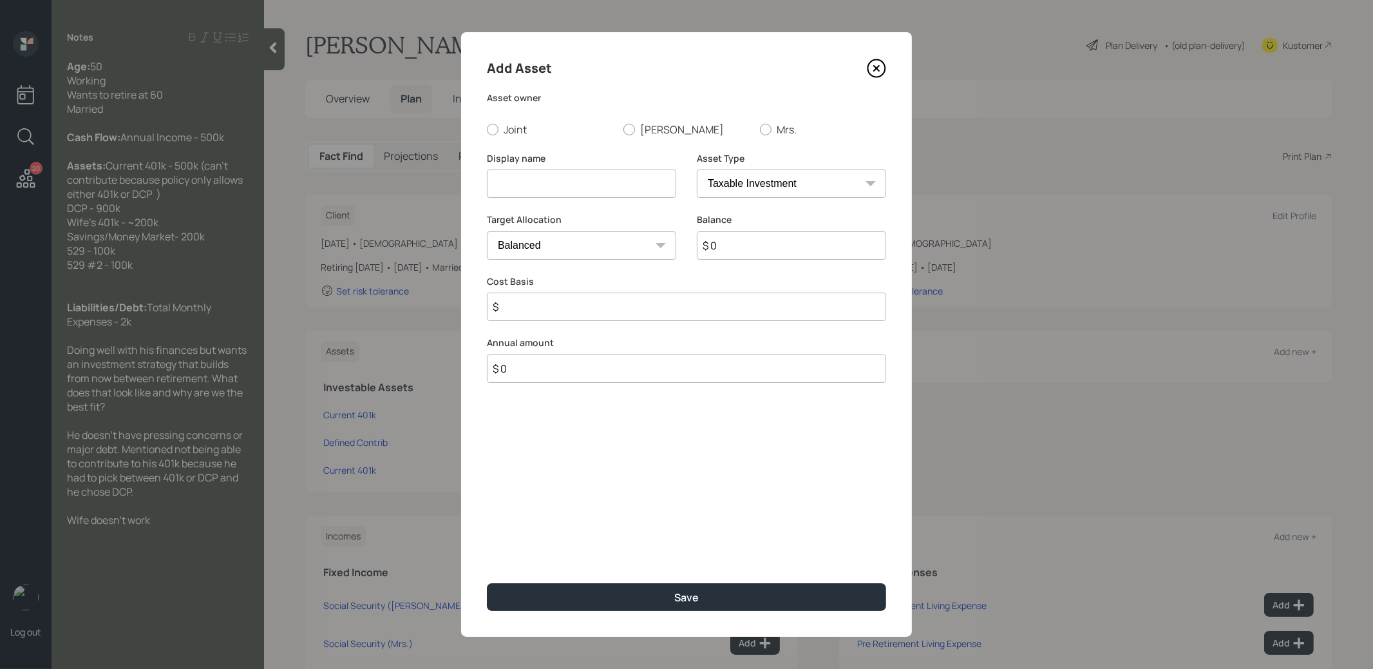
click at [547, 178] on input at bounding box center [581, 183] width 189 height 28
type input "Cash"
click at [745, 250] on input "$ 0" at bounding box center [791, 245] width 189 height 28
type input "$ 200,000"
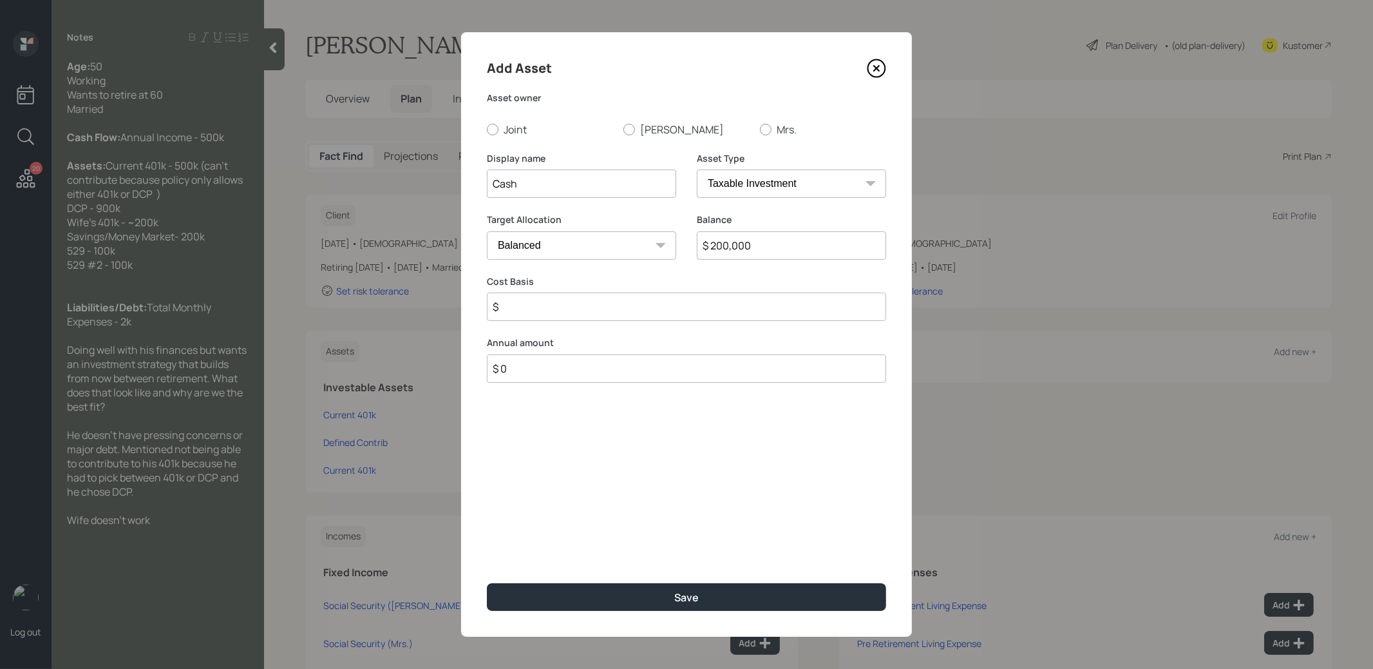
click at [613, 313] on input "$" at bounding box center [686, 306] width 399 height 28
type input "$ 200,000"
click at [608, 249] on select "Cash Conservative Balanced Aggressive" at bounding box center [581, 245] width 189 height 28
select select "uninvested"
click at [487, 231] on select "Cash Conservative Balanced Aggressive" at bounding box center [581, 245] width 189 height 28
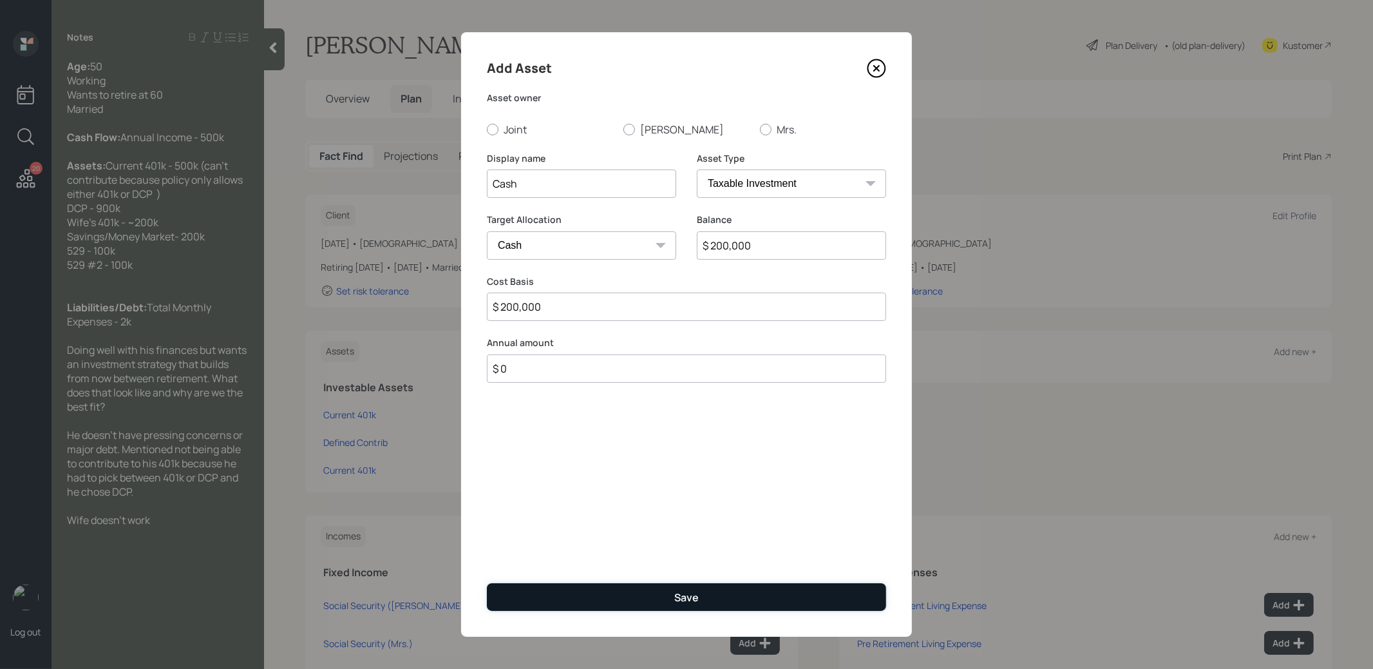
click at [629, 593] on button "Save" at bounding box center [686, 597] width 399 height 28
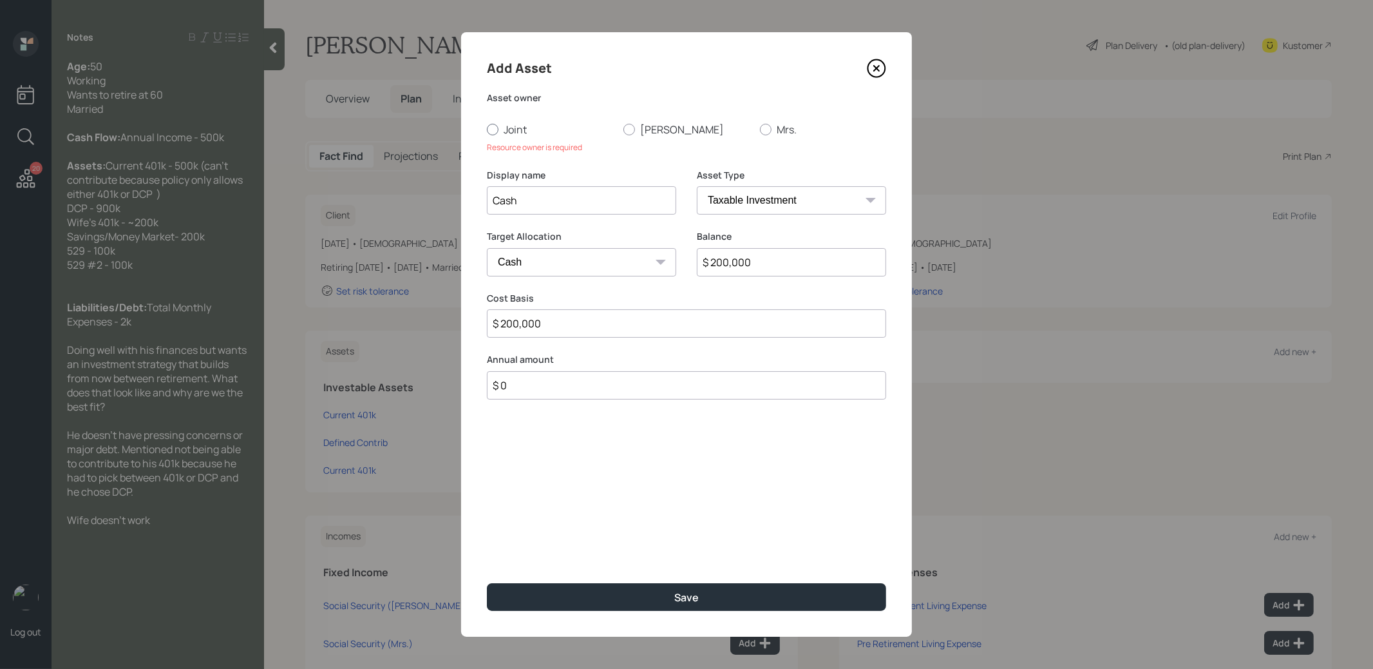
click at [489, 132] on div at bounding box center [493, 130] width 12 height 12
click at [487, 129] on input "Joint" at bounding box center [486, 129] width 1 height 1
radio input "true"
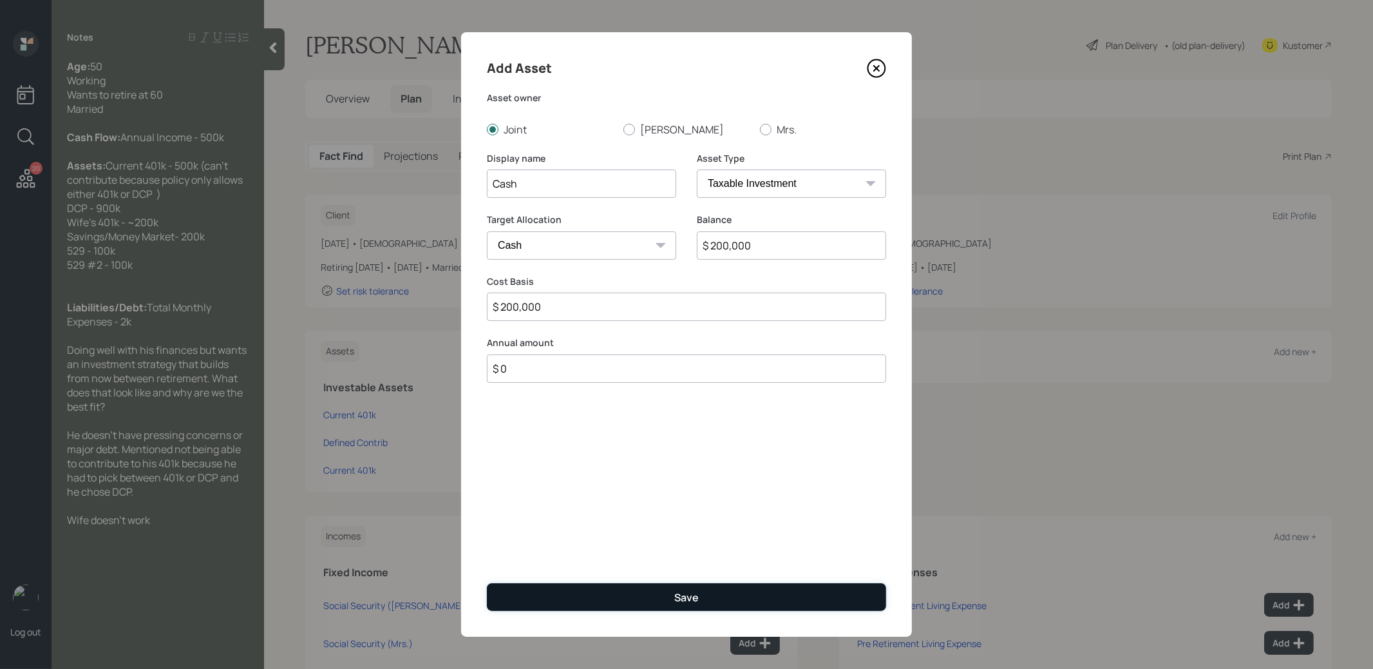
click at [546, 596] on button "Save" at bounding box center [686, 597] width 399 height 28
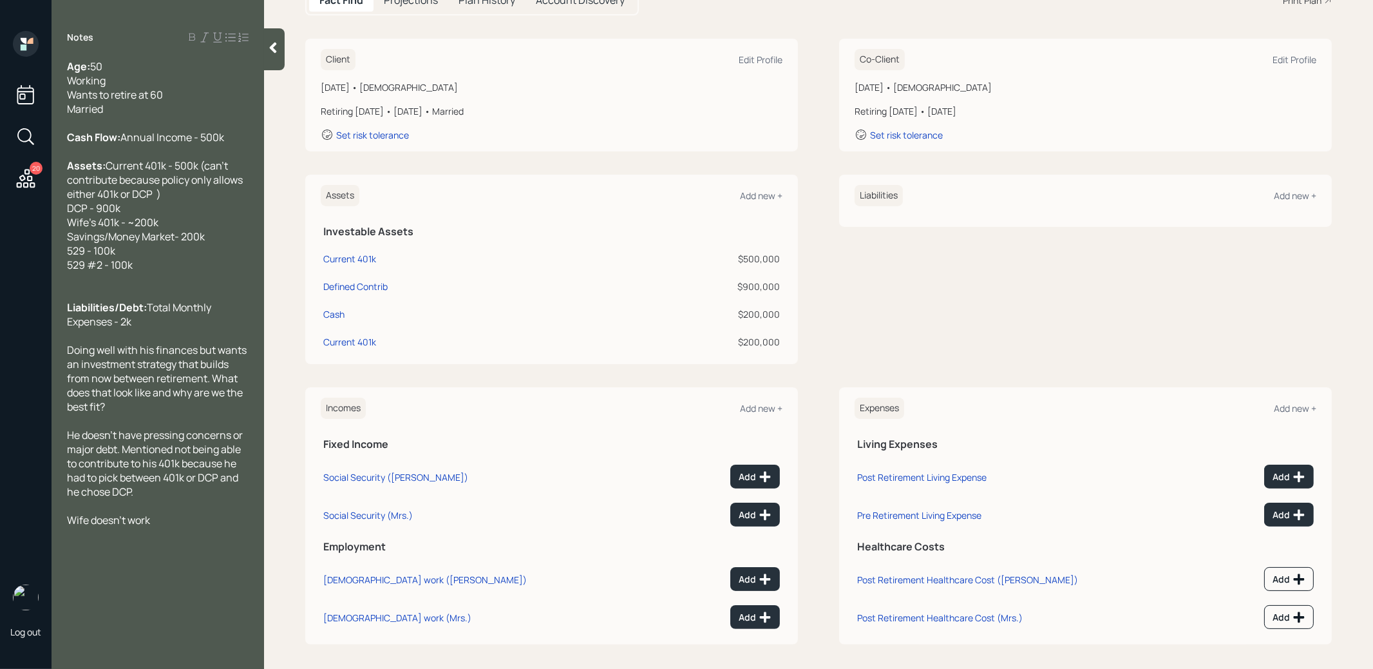
scroll to position [160, 0]
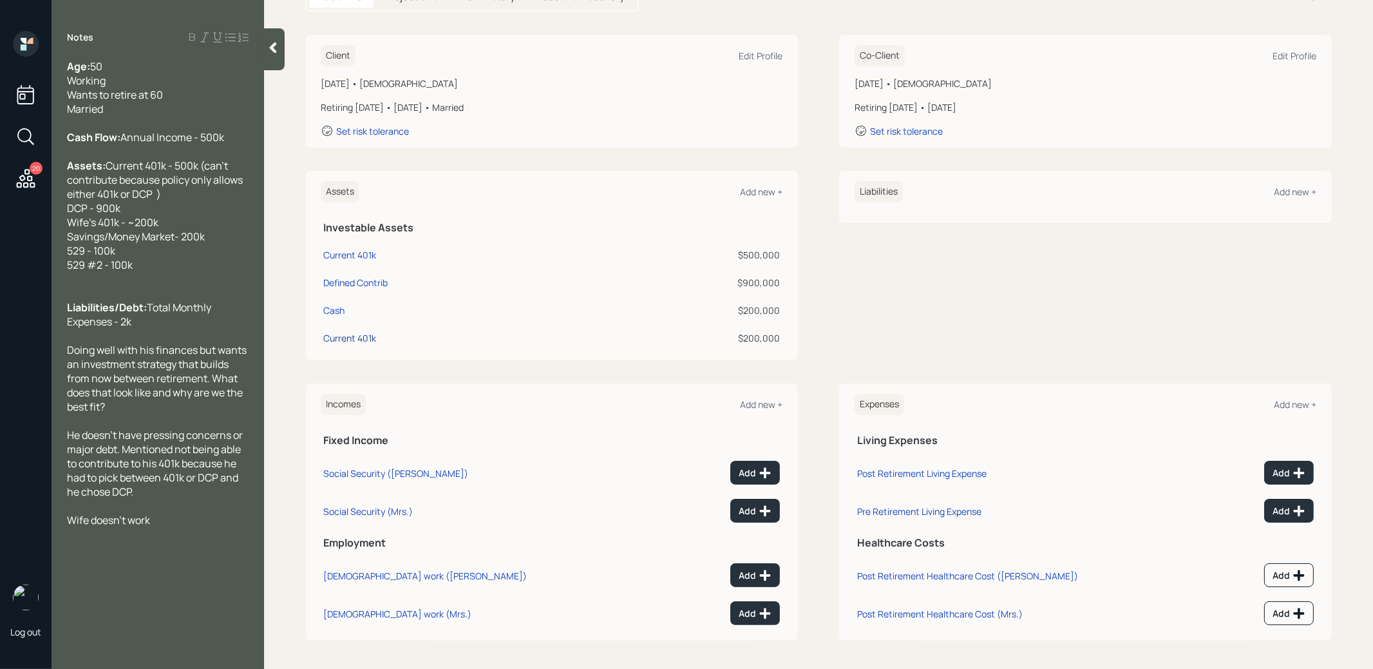
click at [337, 337] on div "Current 401k" at bounding box center [349, 338] width 53 height 14
select select "company_sponsored"
select select "balanced"
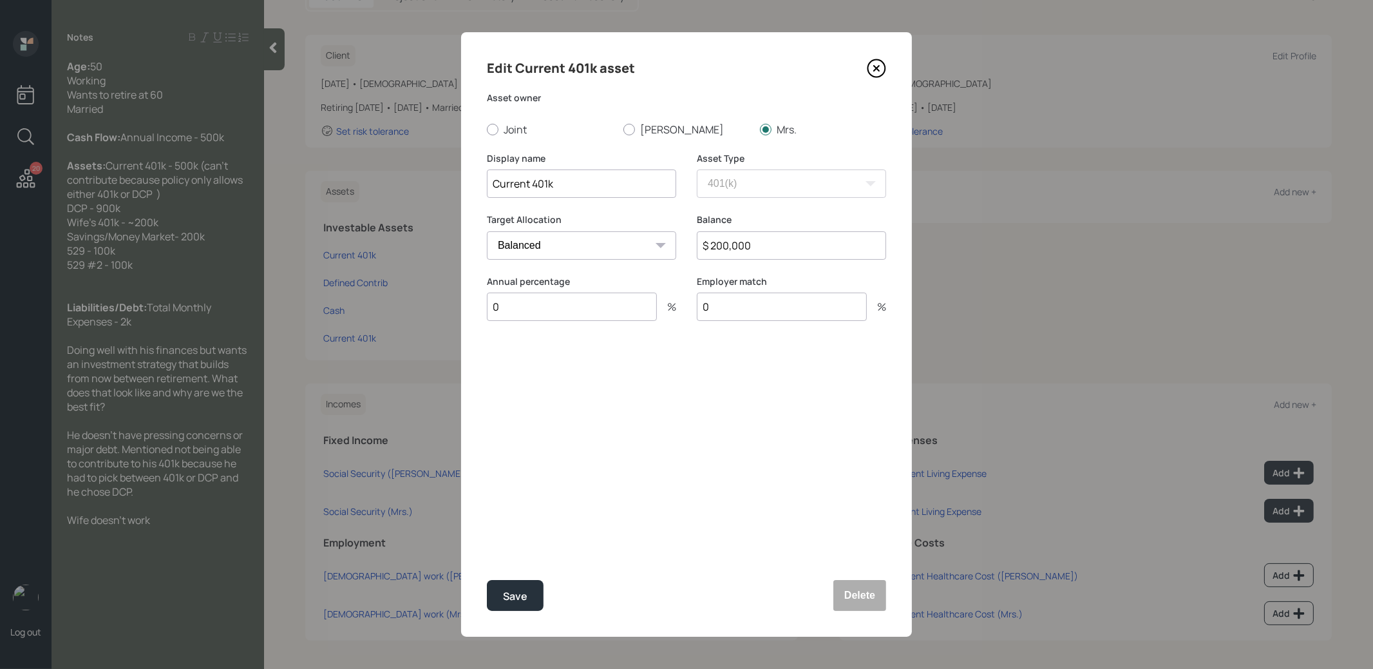
drag, startPoint x: 533, startPoint y: 185, endPoint x: 481, endPoint y: 184, distance: 52.2
click at [481, 184] on div "Edit Current 401k asset Asset owner Joint [PERSON_NAME] Mrs. Display name Curre…" at bounding box center [686, 334] width 451 height 604
type input "Former 401k"
click at [516, 603] on div "Save" at bounding box center [515, 595] width 24 height 17
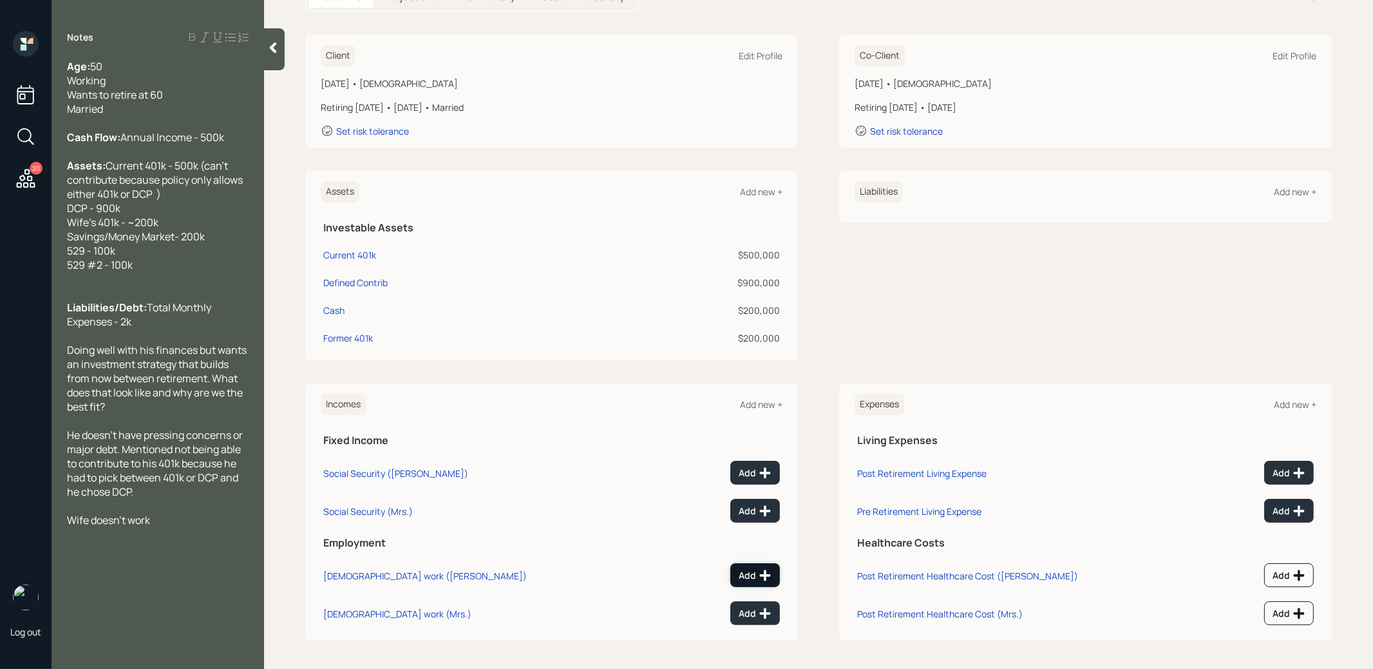
click at [768, 575] on icon at bounding box center [765, 575] width 13 height 13
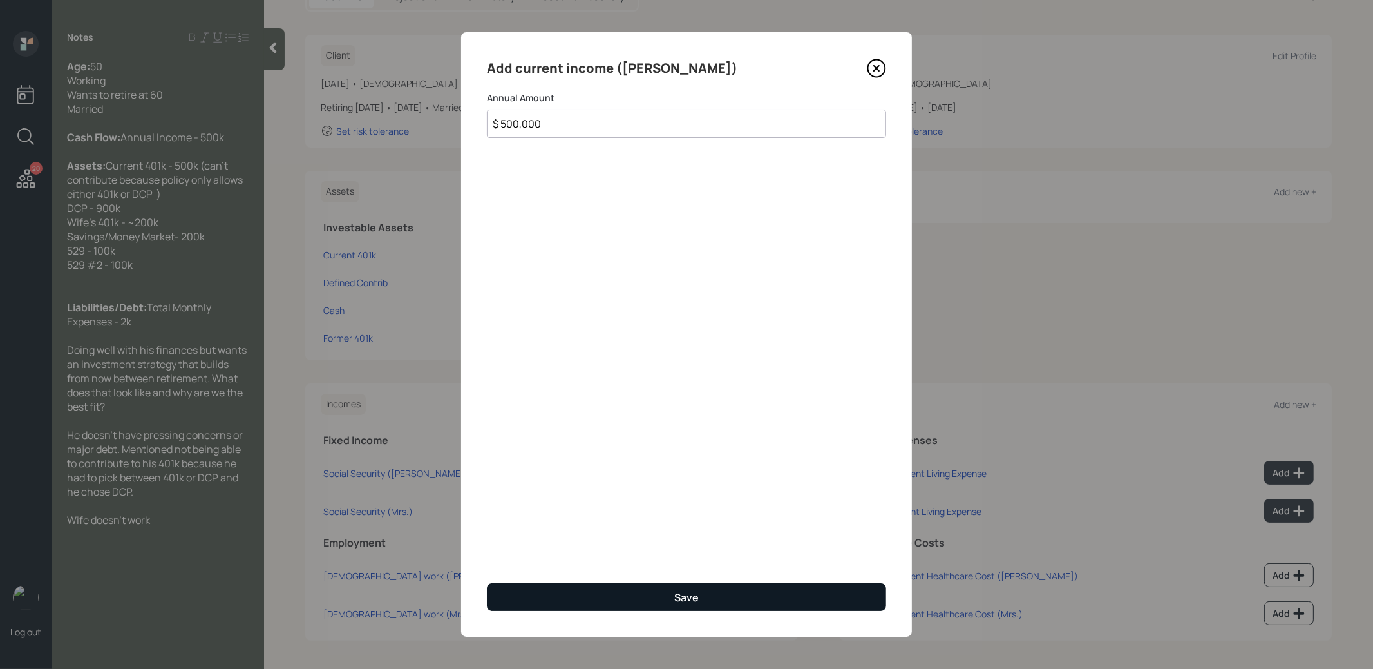
type input "$ 500,000"
click at [647, 589] on button "Save" at bounding box center [686, 597] width 399 height 28
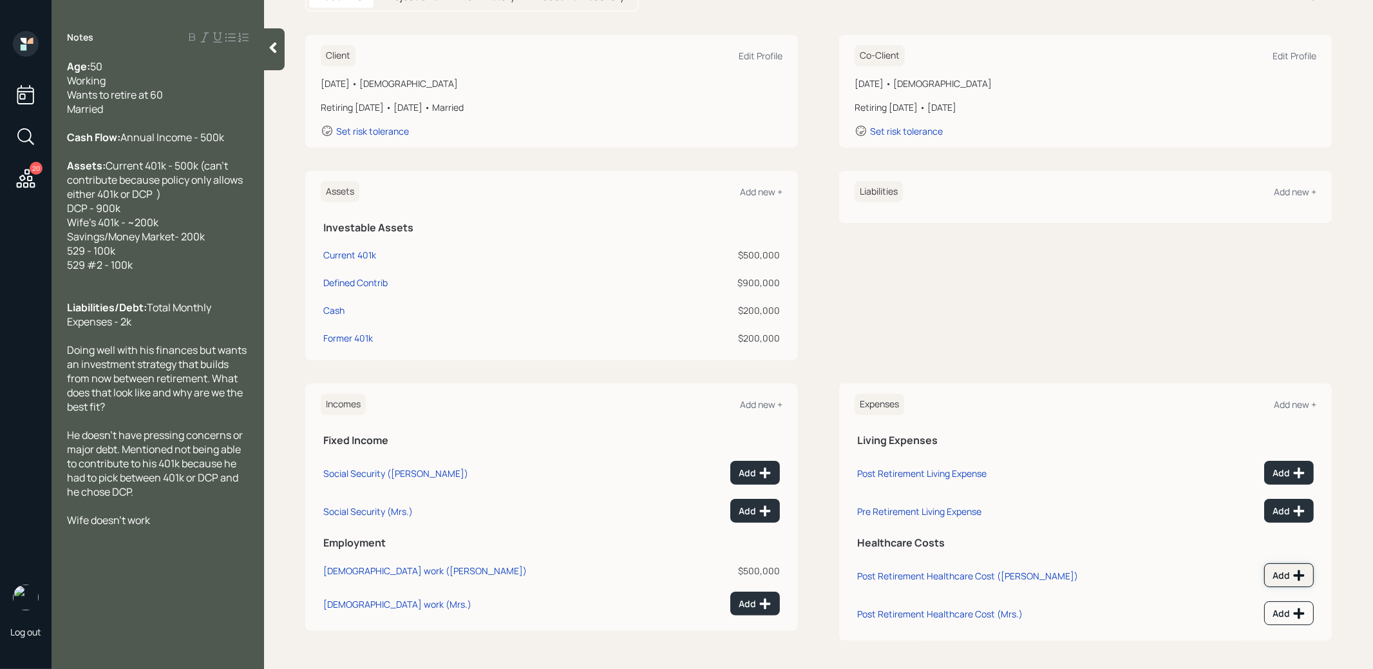
click at [1281, 570] on div "Add" at bounding box center [1289, 575] width 33 height 13
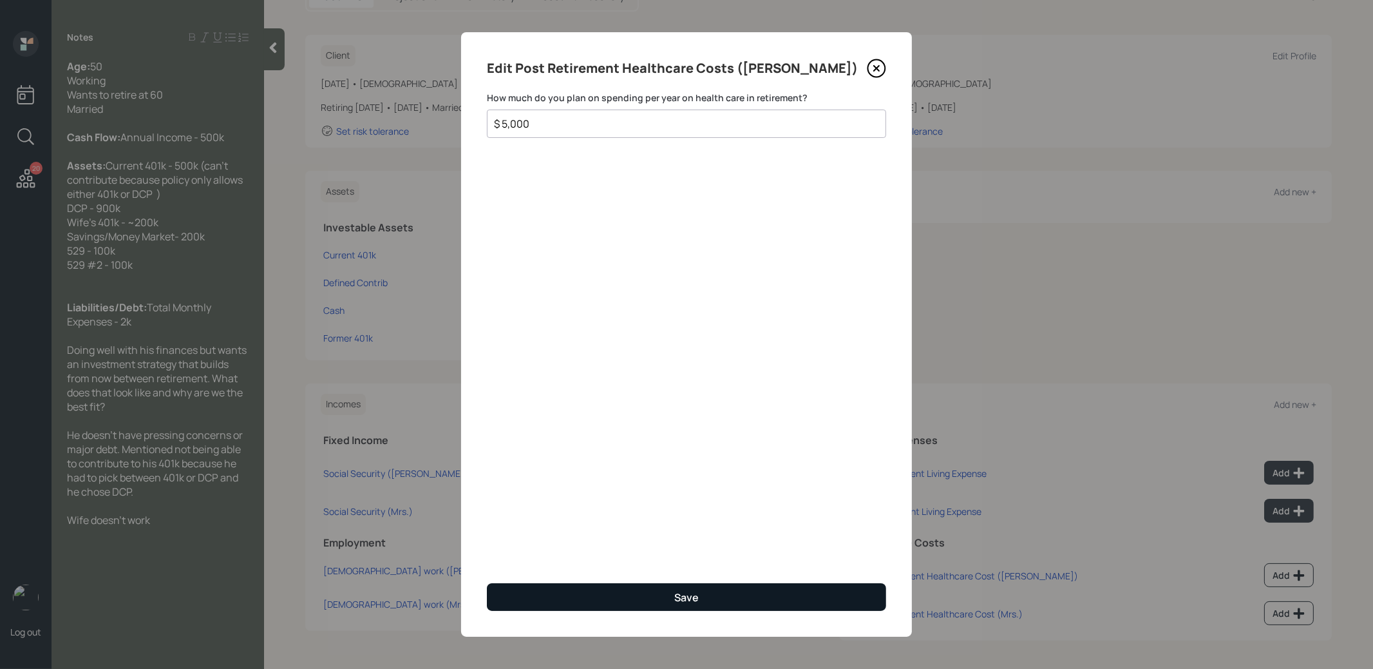
type input "$ 5,000"
click at [843, 607] on button "Save" at bounding box center [686, 597] width 399 height 28
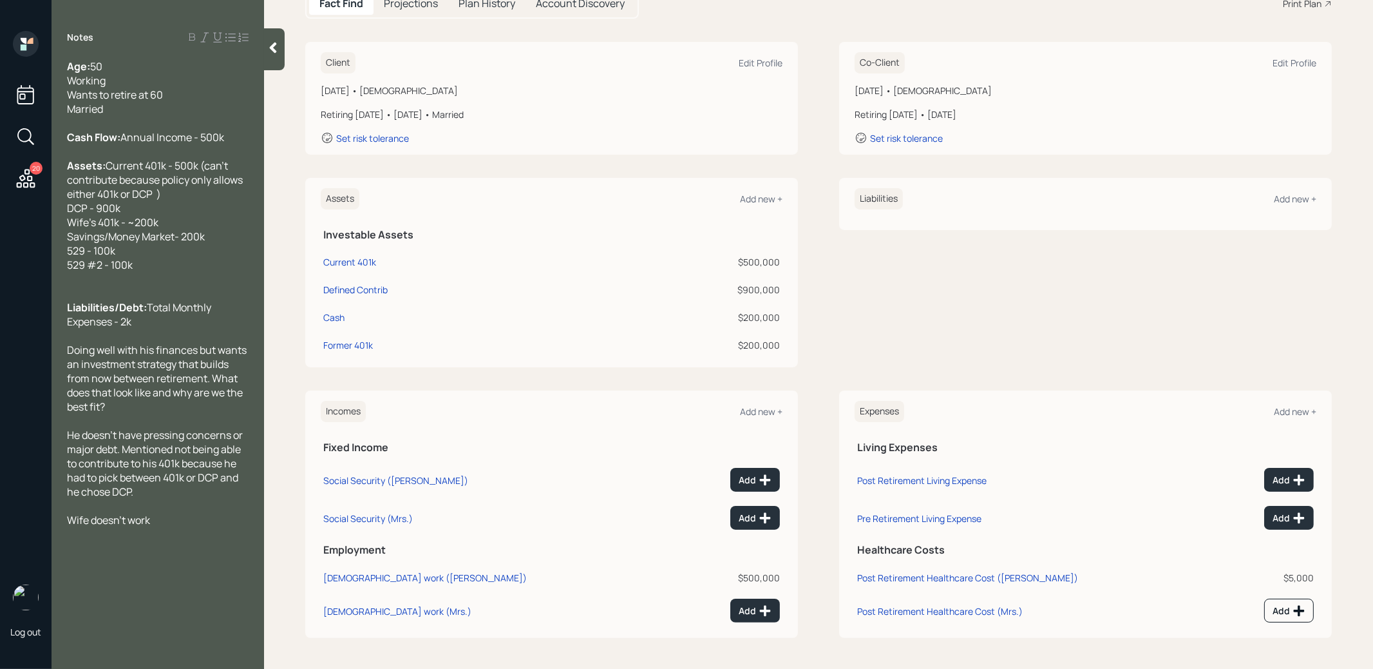
scroll to position [151, 0]
click at [1286, 613] on div "Add" at bounding box center [1289, 612] width 33 height 13
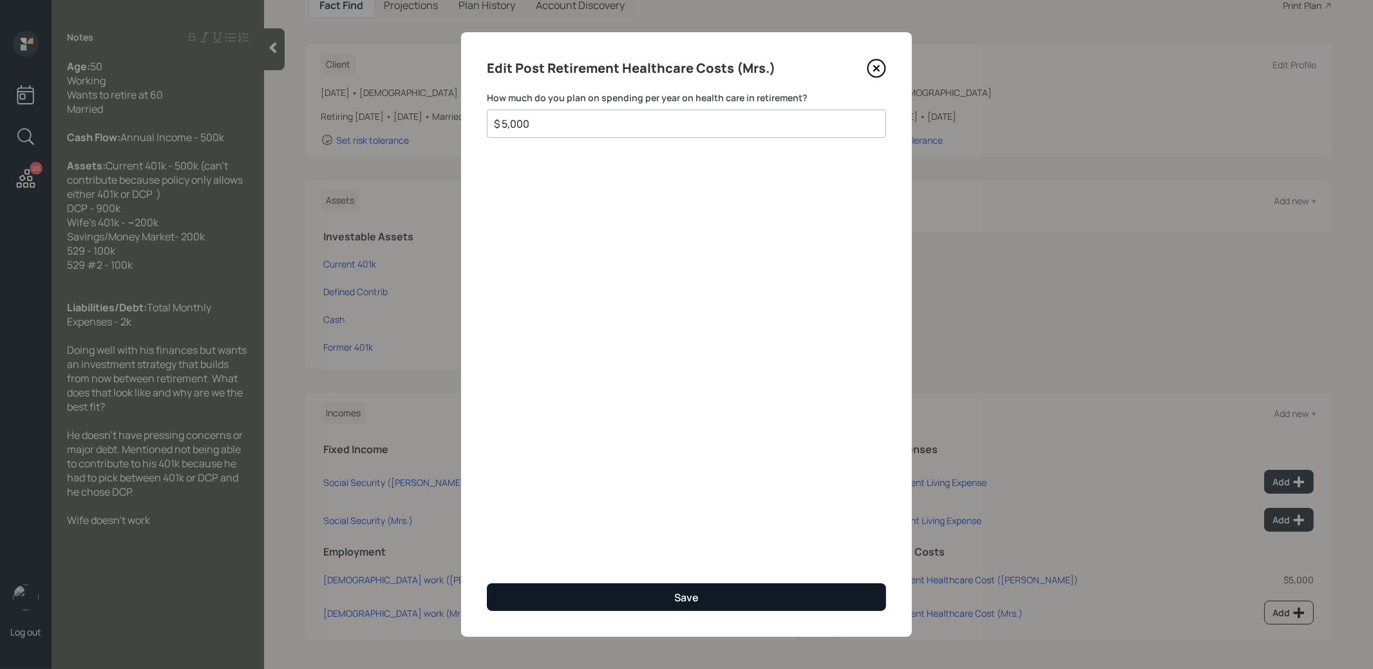
type input "$ 5,000"
click at [821, 592] on button "Save" at bounding box center [686, 597] width 399 height 28
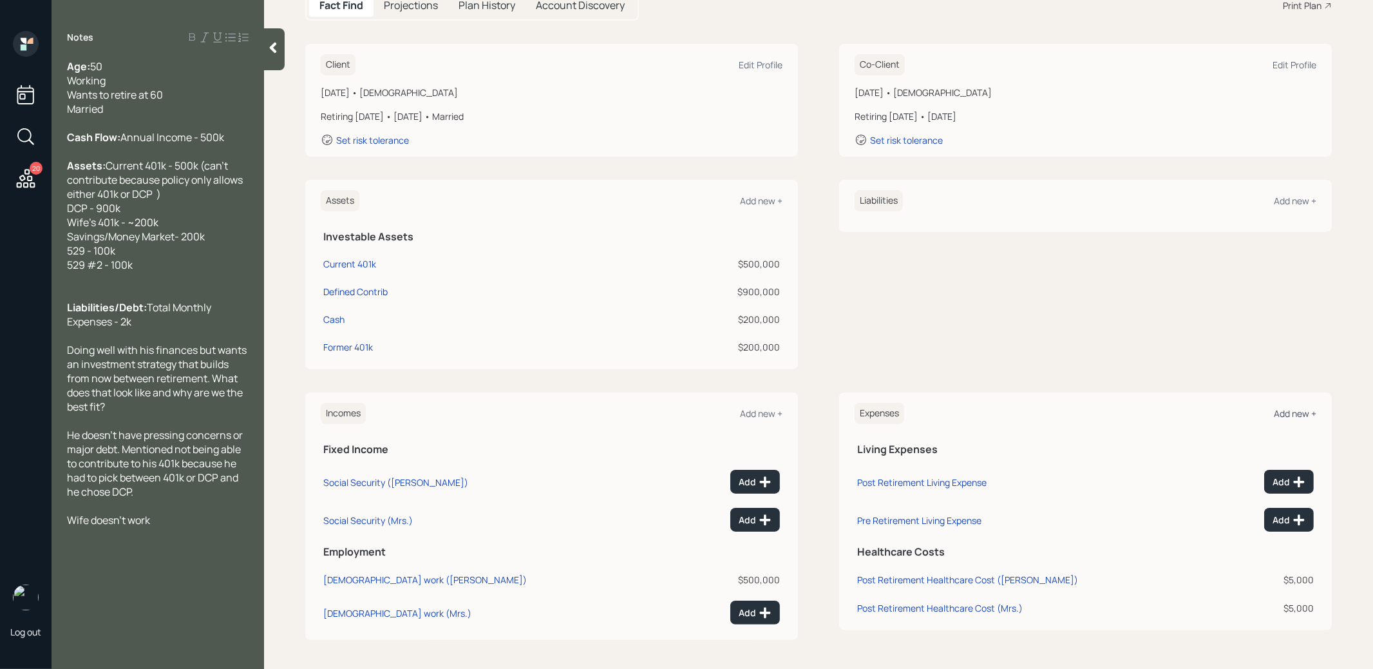
click at [1306, 412] on div "Add new +" at bounding box center [1295, 413] width 43 height 12
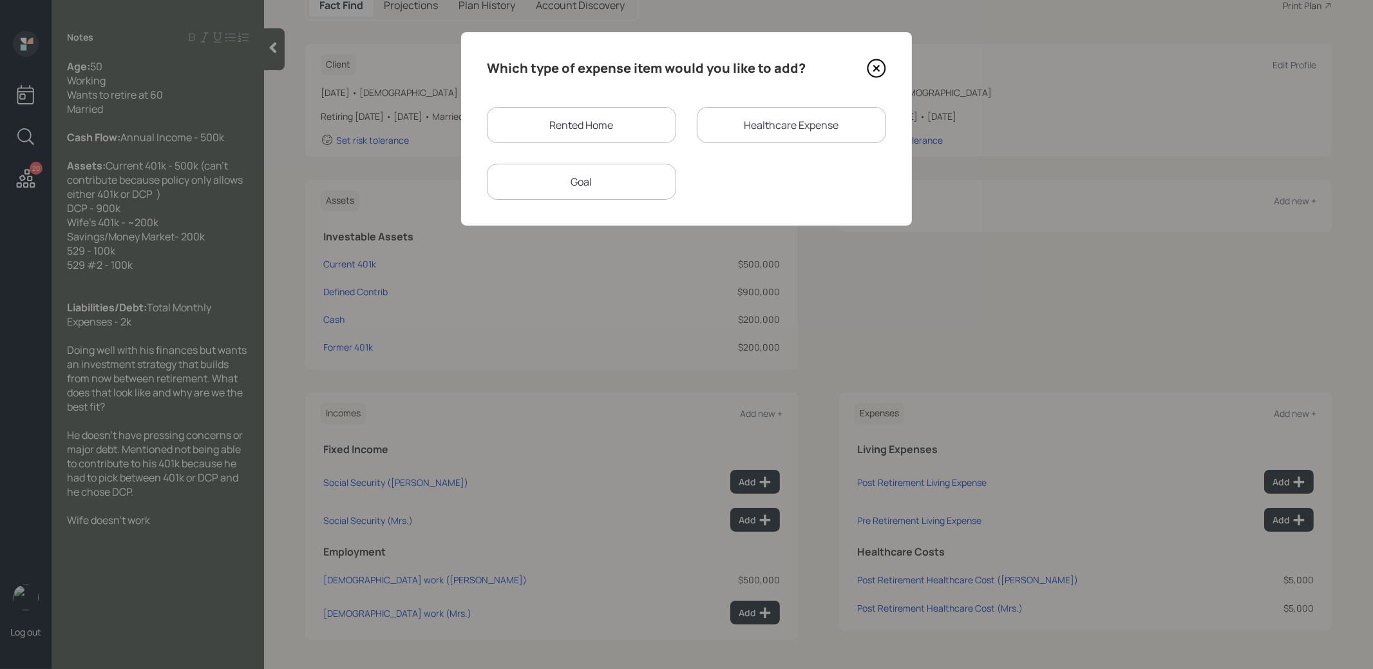
click at [746, 127] on div "Healthcare Expense" at bounding box center [791, 125] width 189 height 36
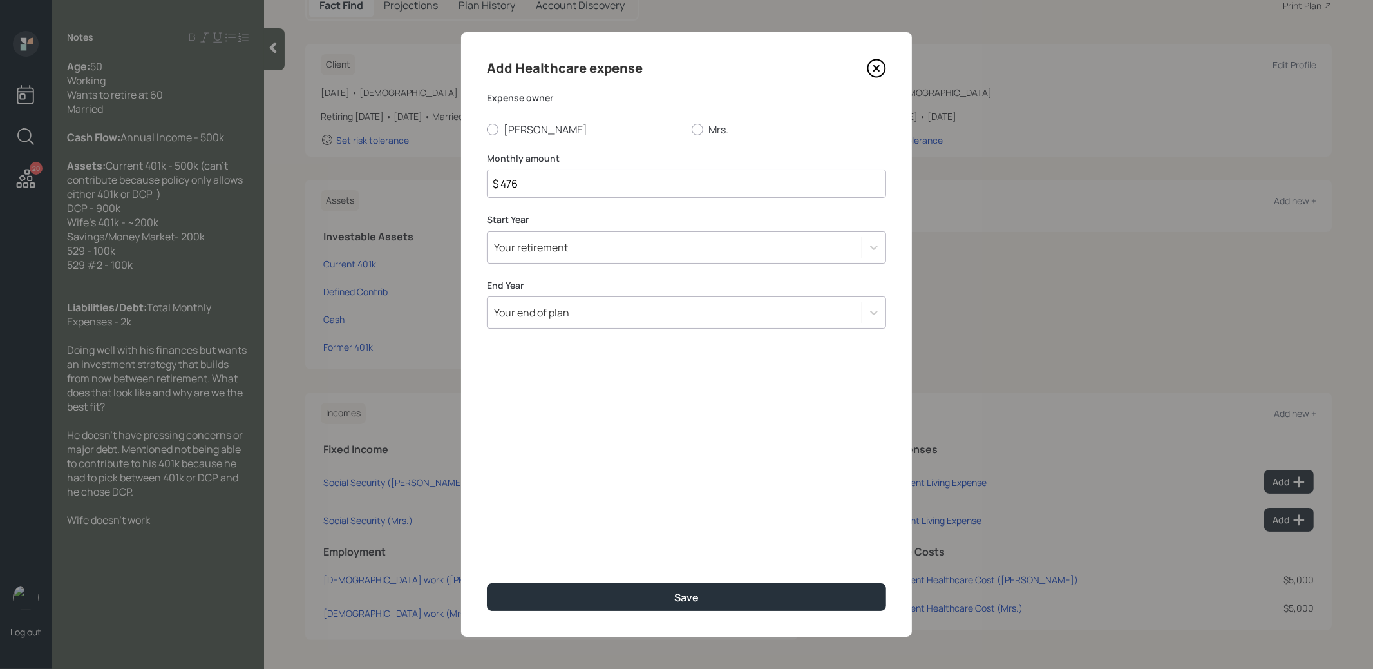
click at [523, 252] on div "Your retirement" at bounding box center [531, 247] width 74 height 14
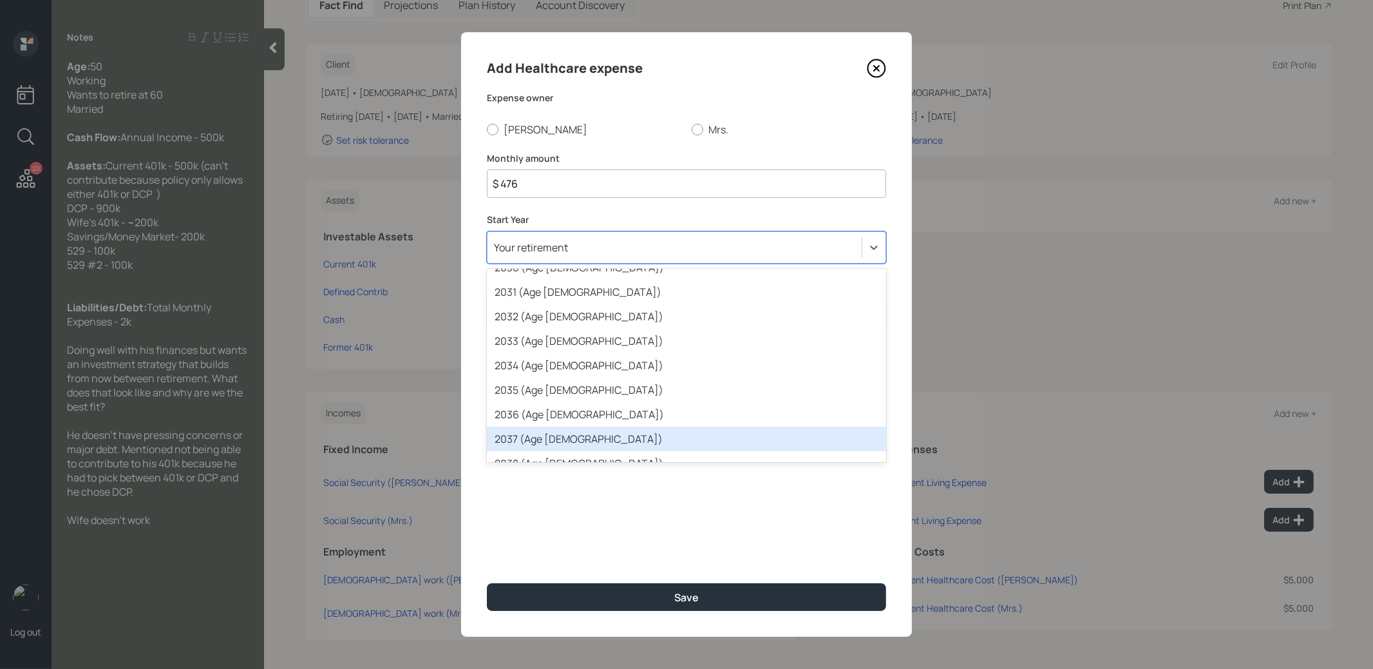
scroll to position [242, 0]
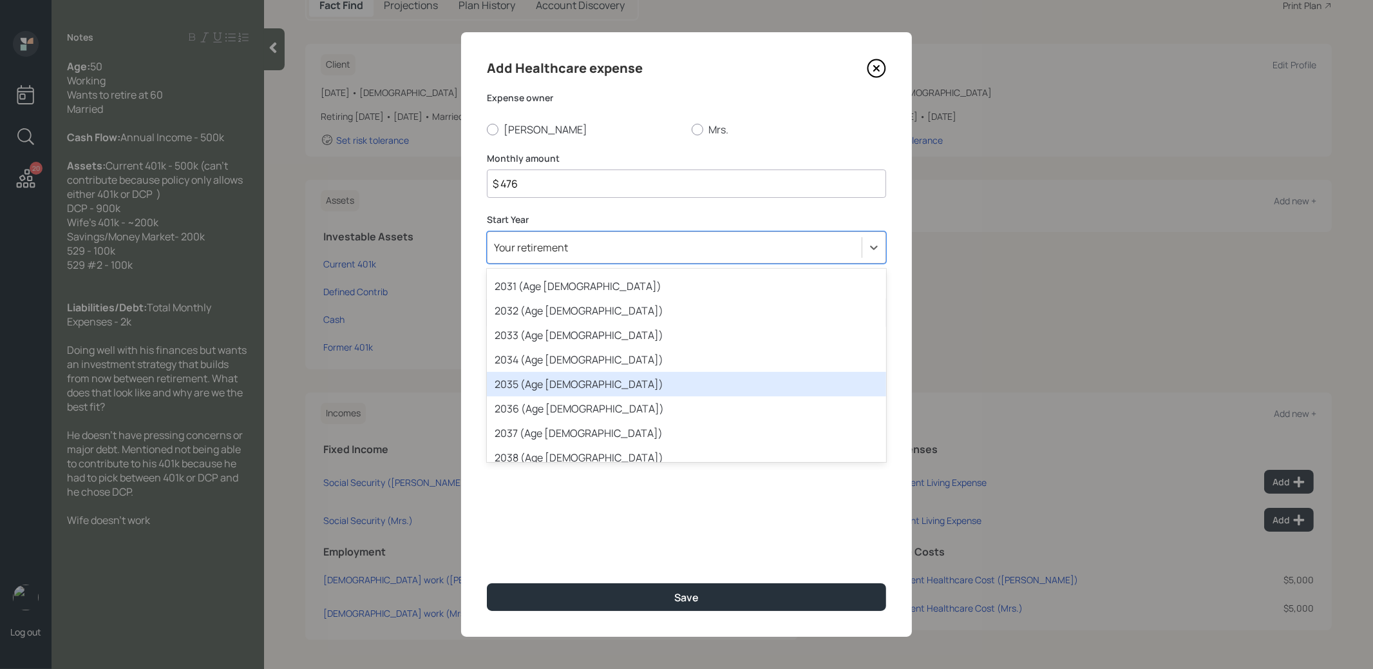
click at [540, 382] on div "2035 (Age [DEMOGRAPHIC_DATA])" at bounding box center [686, 384] width 399 height 24
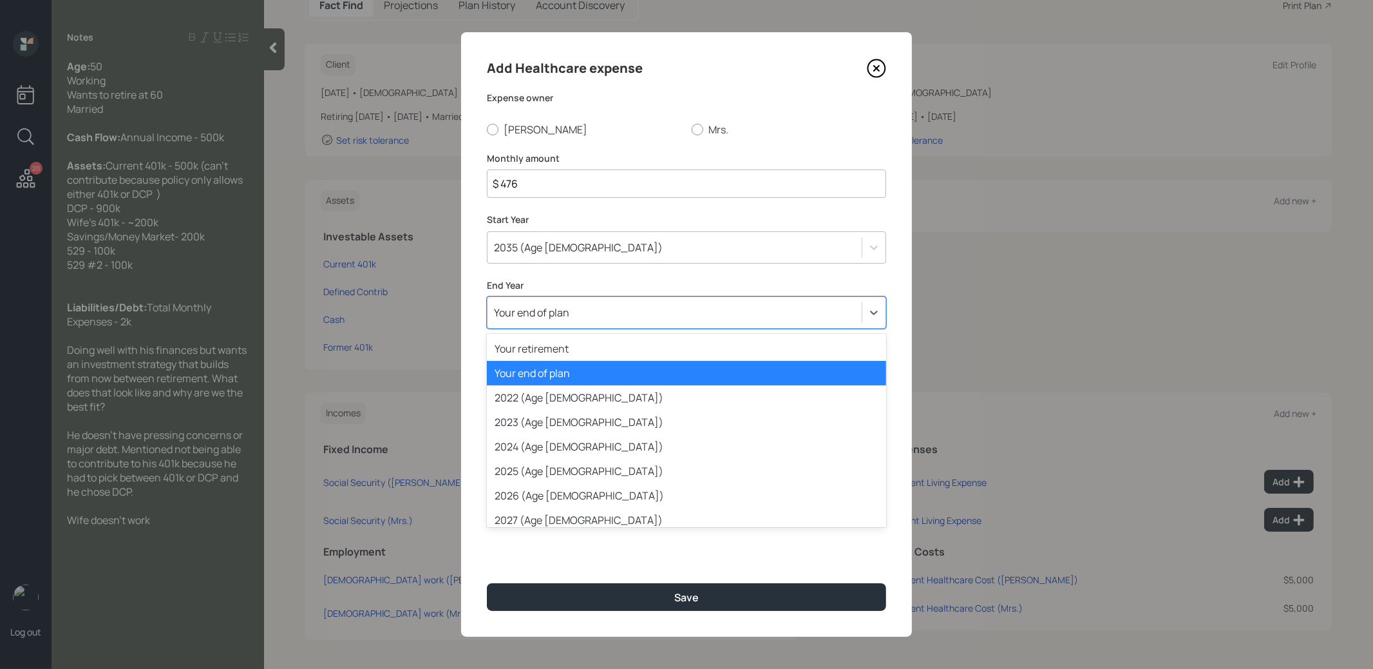
click at [548, 317] on div "Your end of plan" at bounding box center [531, 312] width 75 height 14
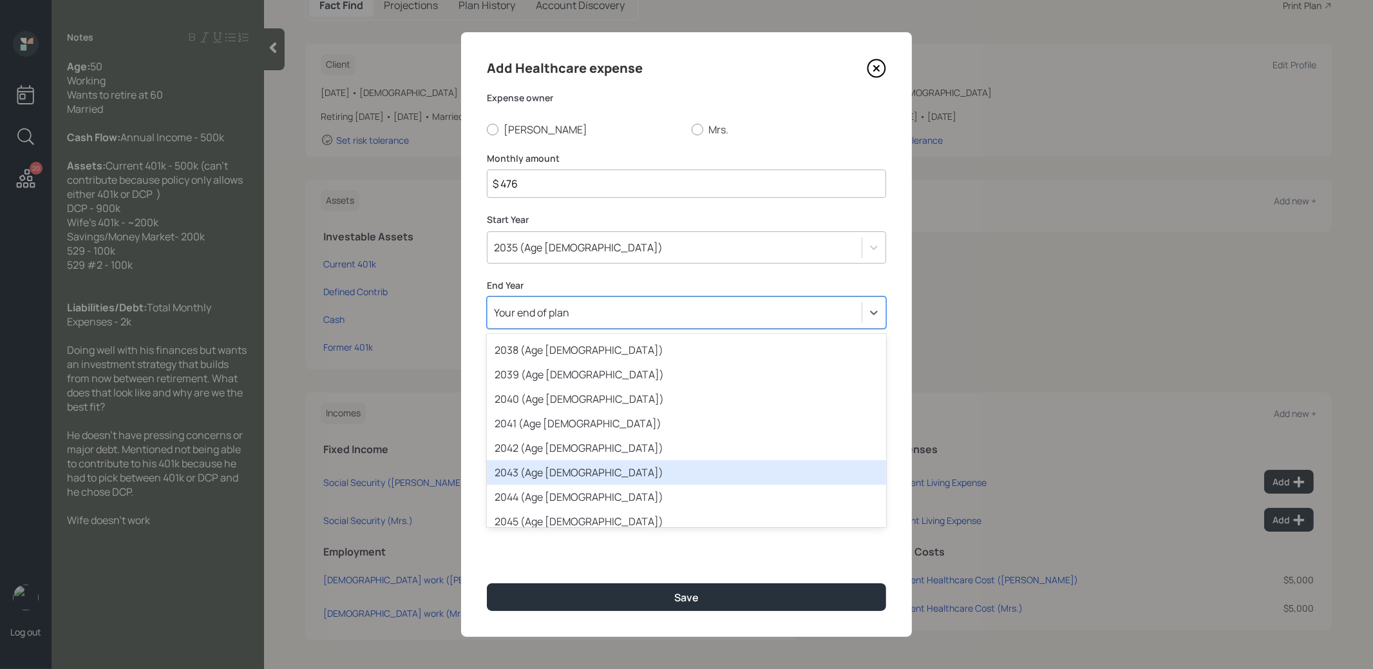
scroll to position [451, 0]
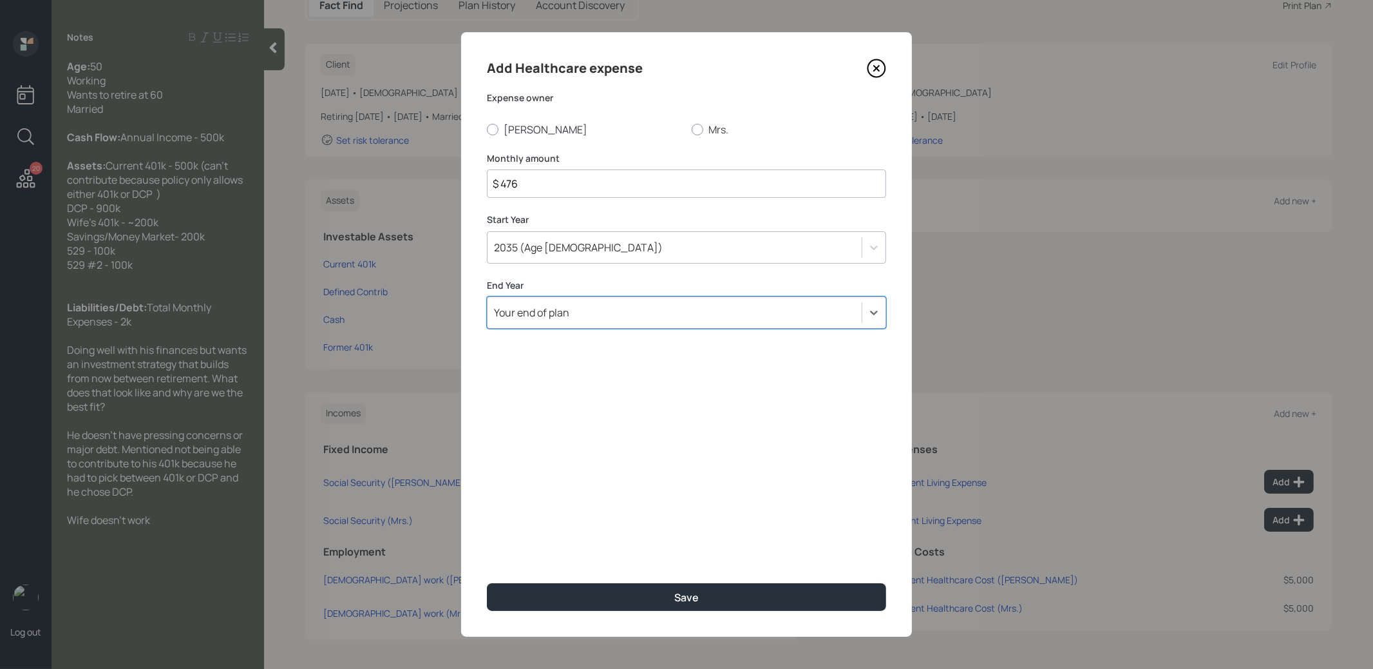
click at [589, 310] on div "Your end of plan" at bounding box center [675, 312] width 374 height 22
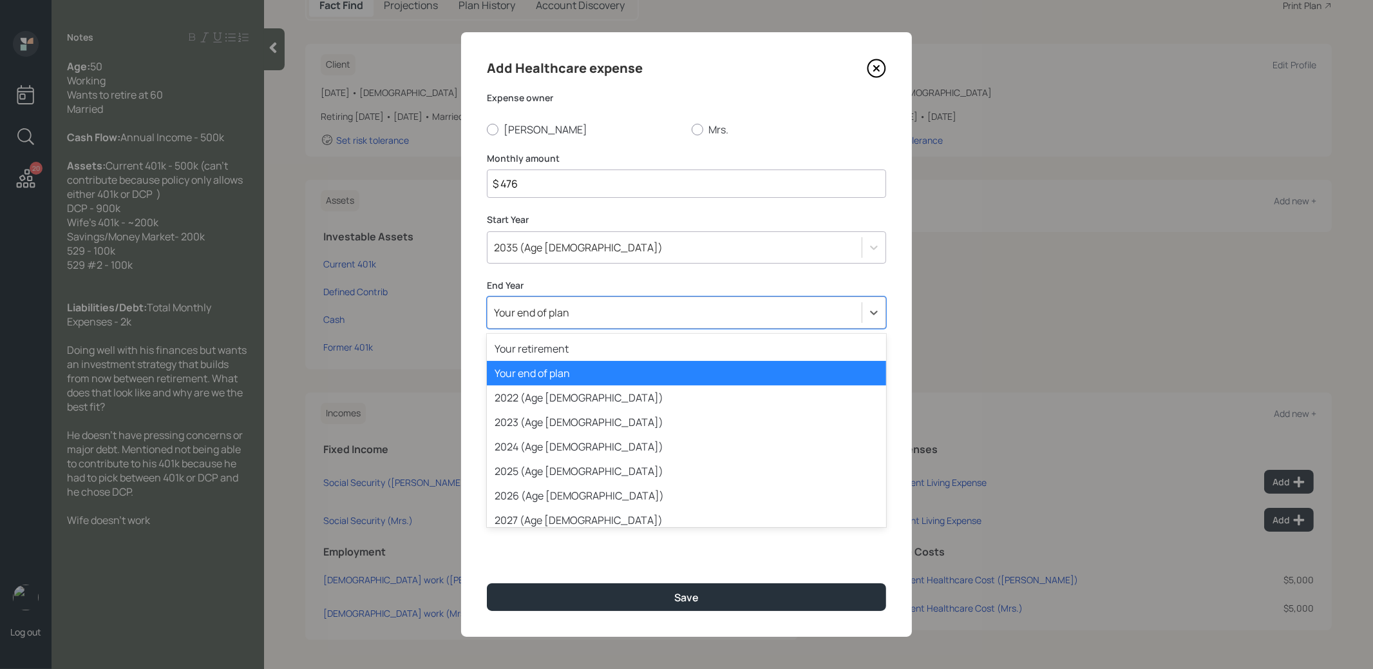
click at [589, 310] on div "Your end of plan" at bounding box center [675, 312] width 374 height 22
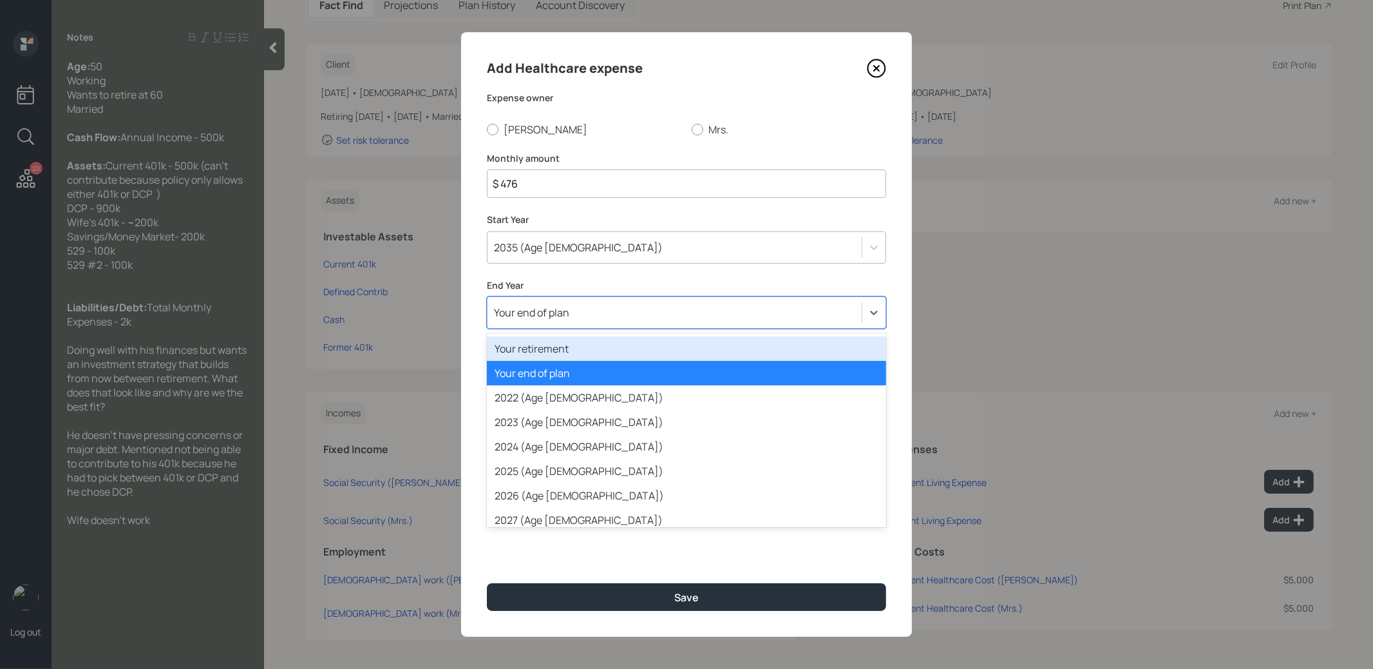
click at [580, 348] on div "Your retirement" at bounding box center [686, 348] width 399 height 24
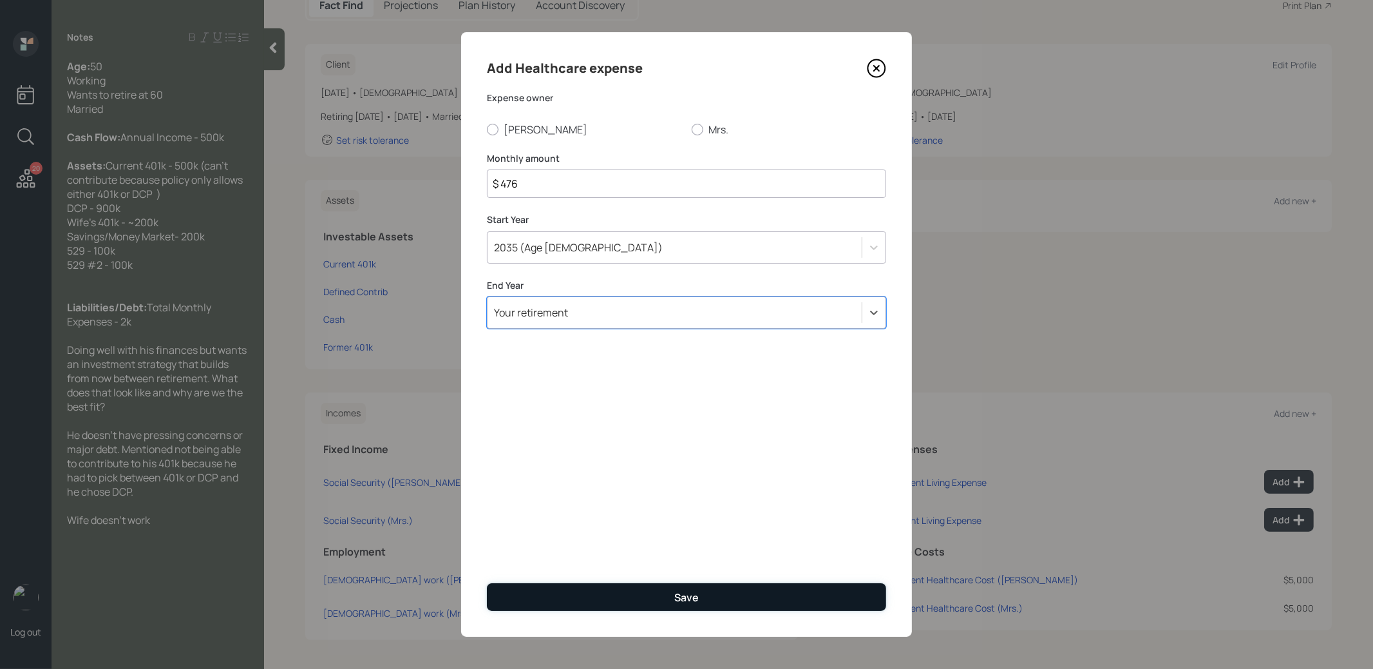
click at [591, 591] on button "Save" at bounding box center [686, 597] width 399 height 28
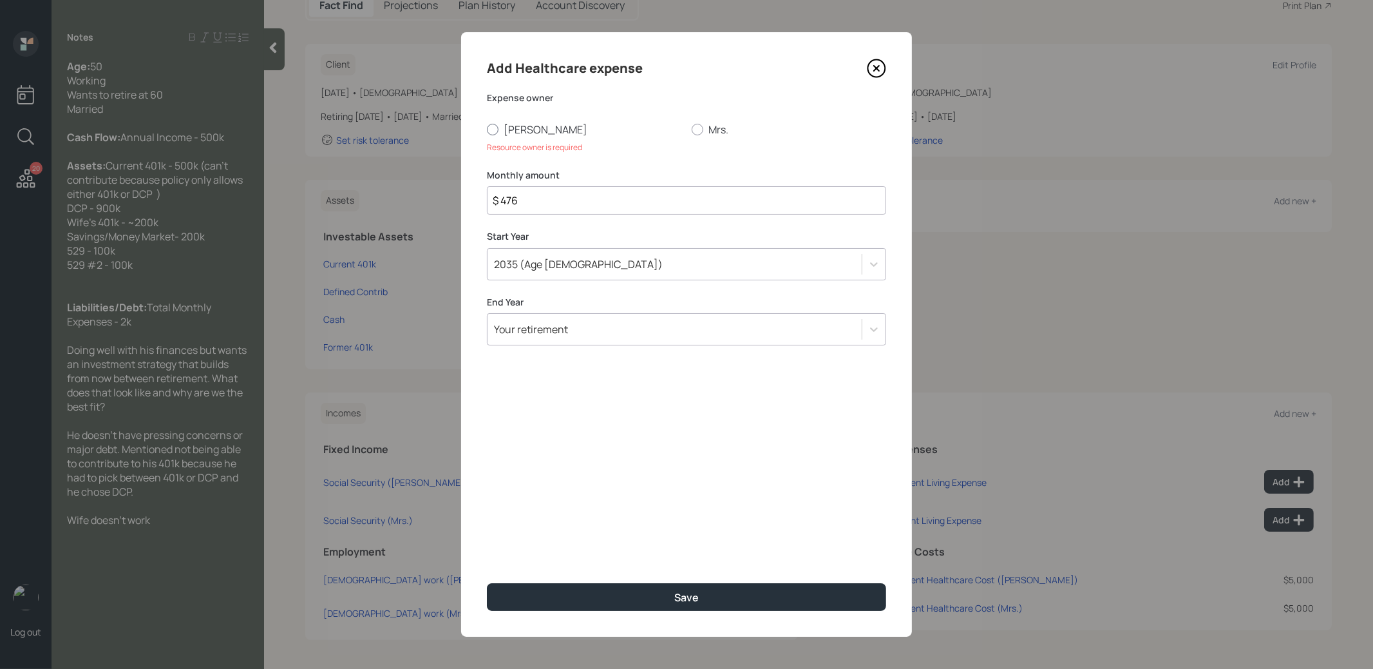
click at [493, 131] on div at bounding box center [493, 130] width 12 height 12
click at [487, 129] on input "[PERSON_NAME]" at bounding box center [486, 129] width 1 height 1
radio input "true"
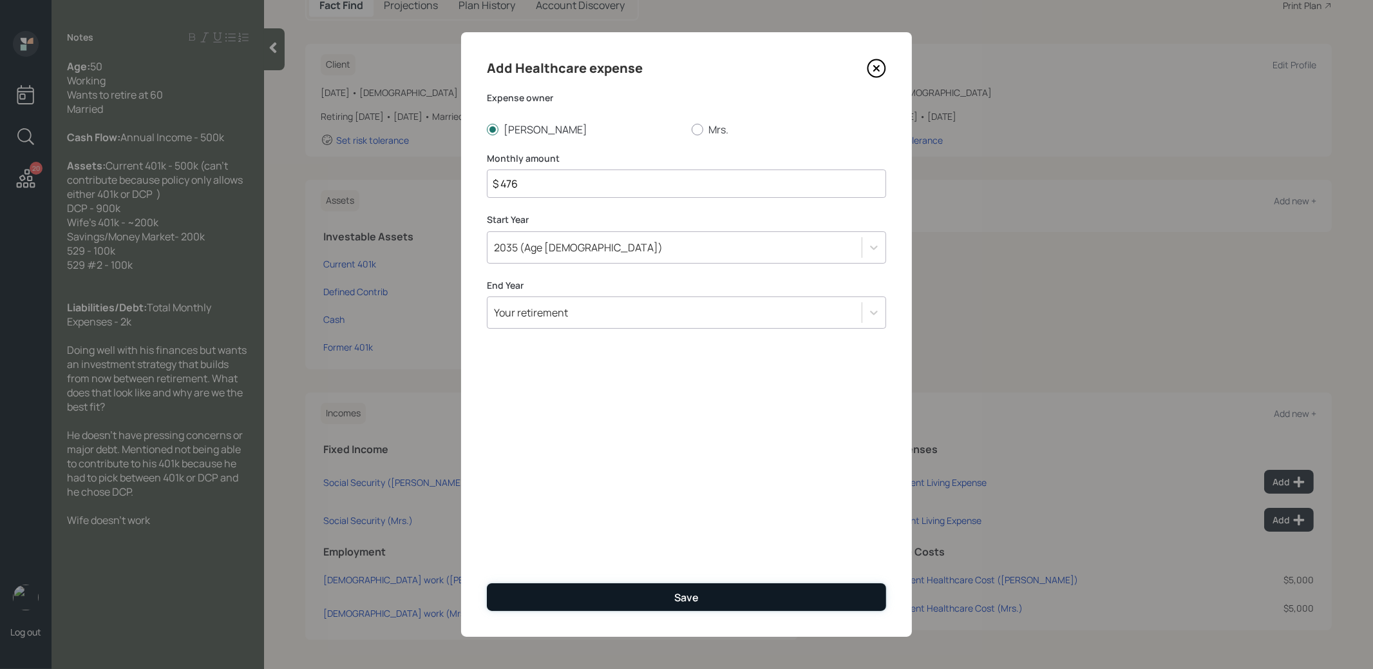
click at [539, 594] on button "Save" at bounding box center [686, 597] width 399 height 28
